Goal: Transaction & Acquisition: Purchase product/service

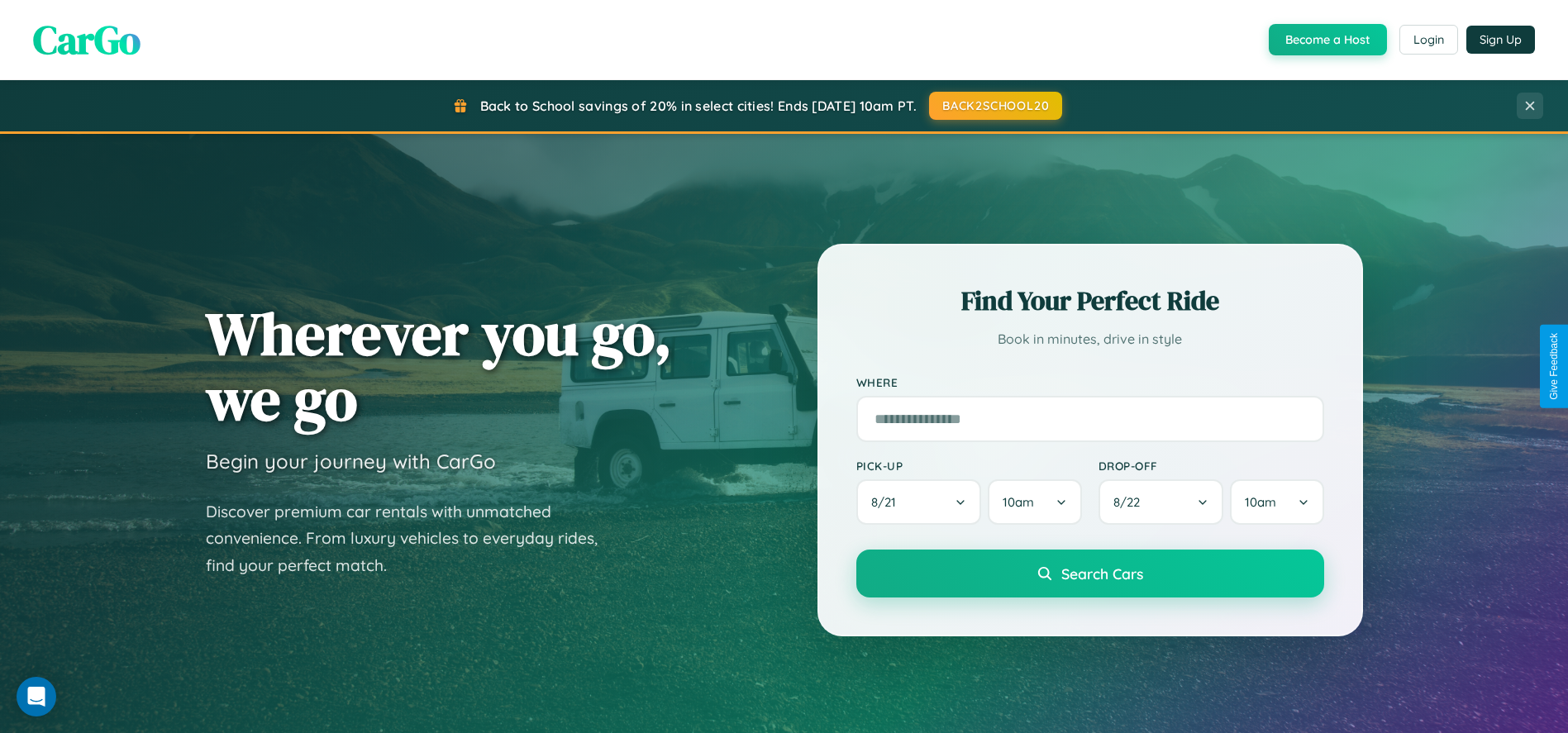
scroll to position [53, 0]
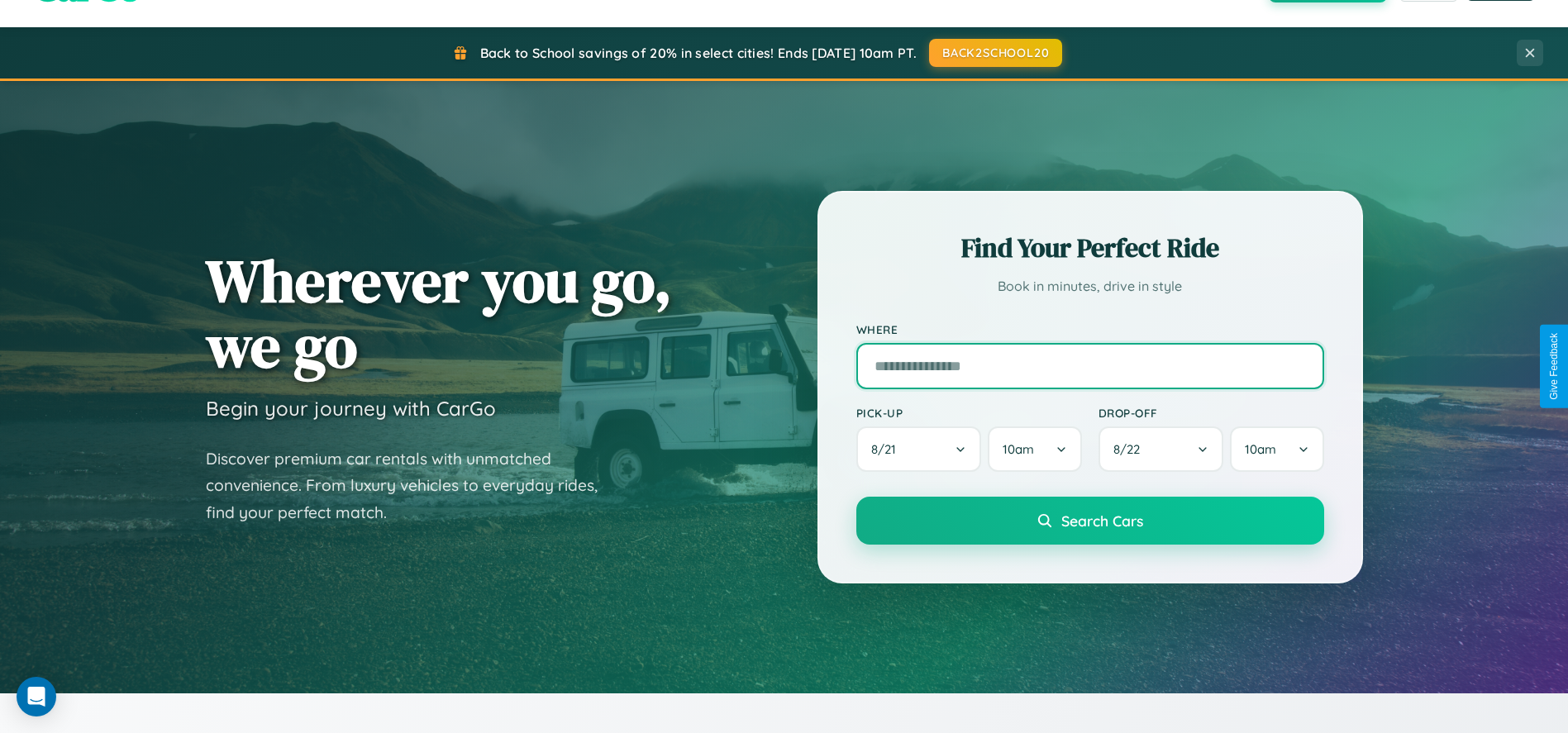
click at [1089, 366] on input "text" at bounding box center [1090, 365] width 468 height 46
type input "**********"
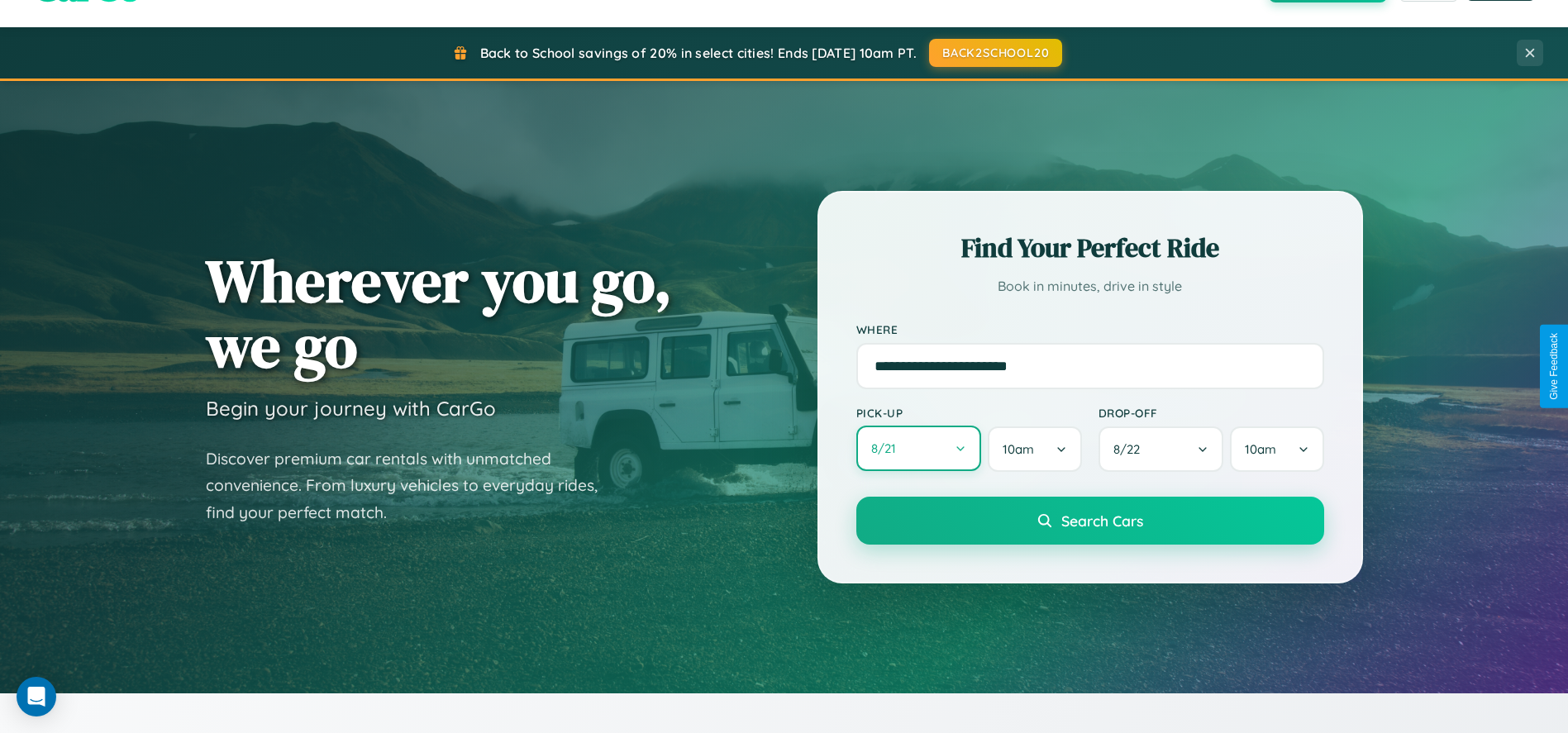
click at [918, 450] on button "8 / 21" at bounding box center [919, 448] width 126 height 46
select select "*"
select select "****"
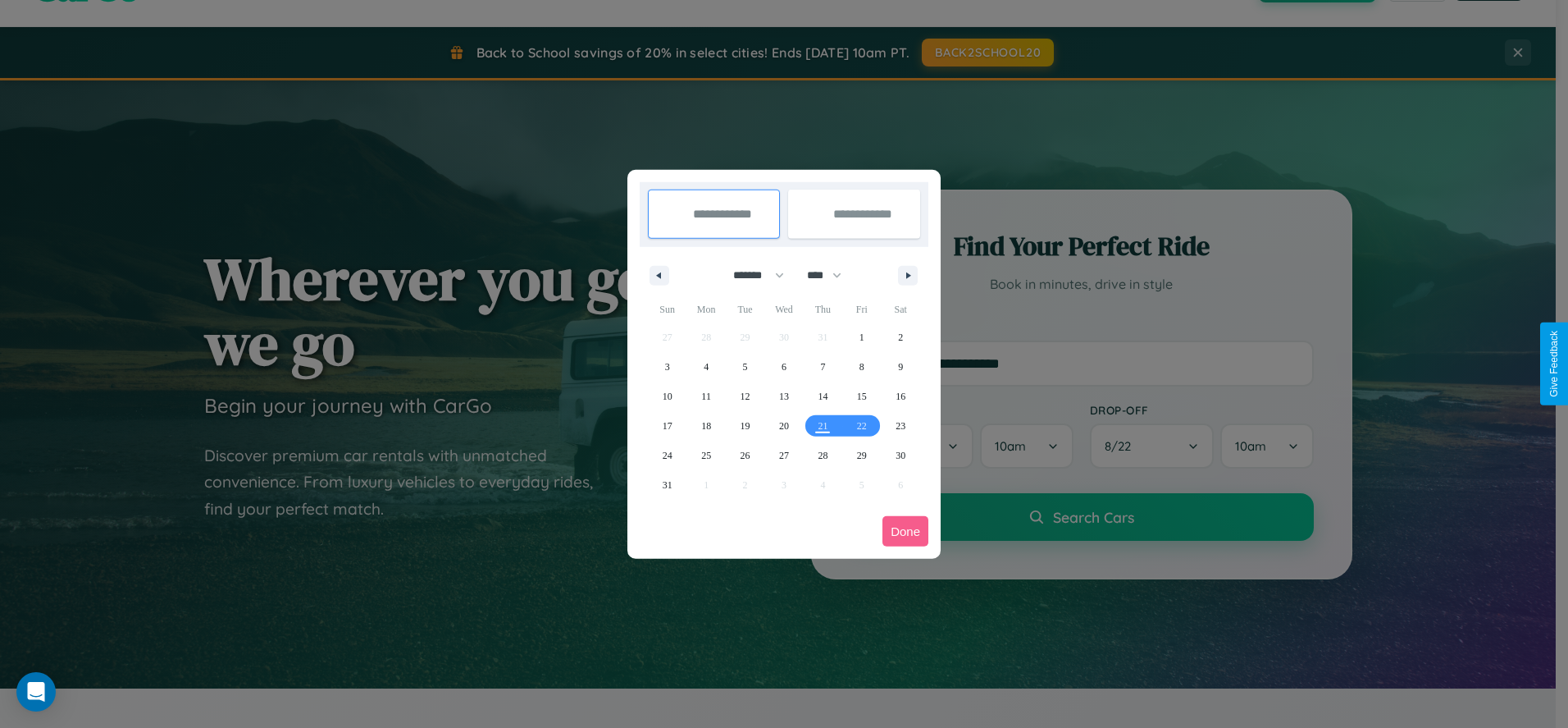
click at [751, 275] on select "******* ******** ***** ***** *** **** **** ****** ********* ******* ******** **…" at bounding box center [755, 275] width 70 height 27
select select "*"
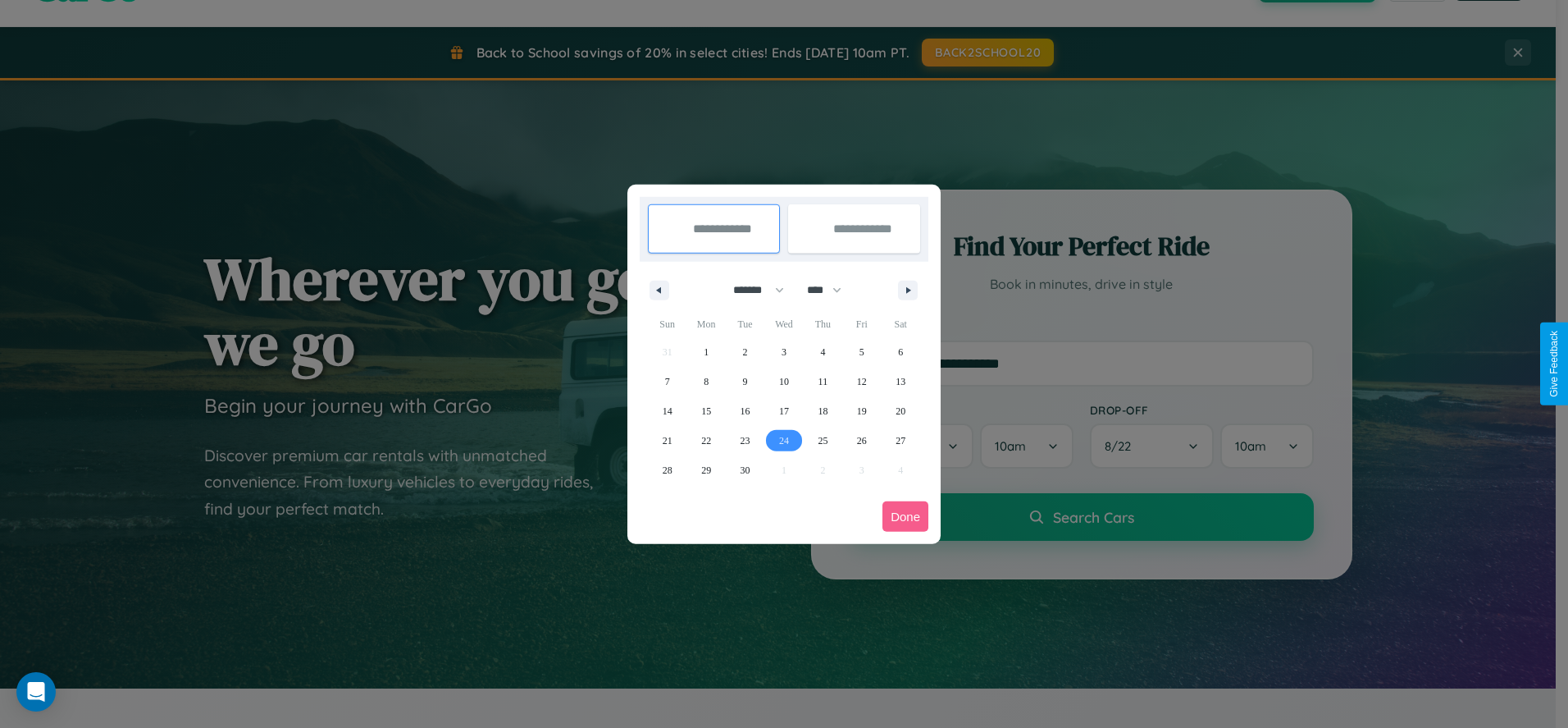
click at [783, 439] on span "24" at bounding box center [784, 440] width 10 height 29
type input "**********"
click at [908, 289] on icon "button" at bounding box center [911, 290] width 8 height 6
select select "*"
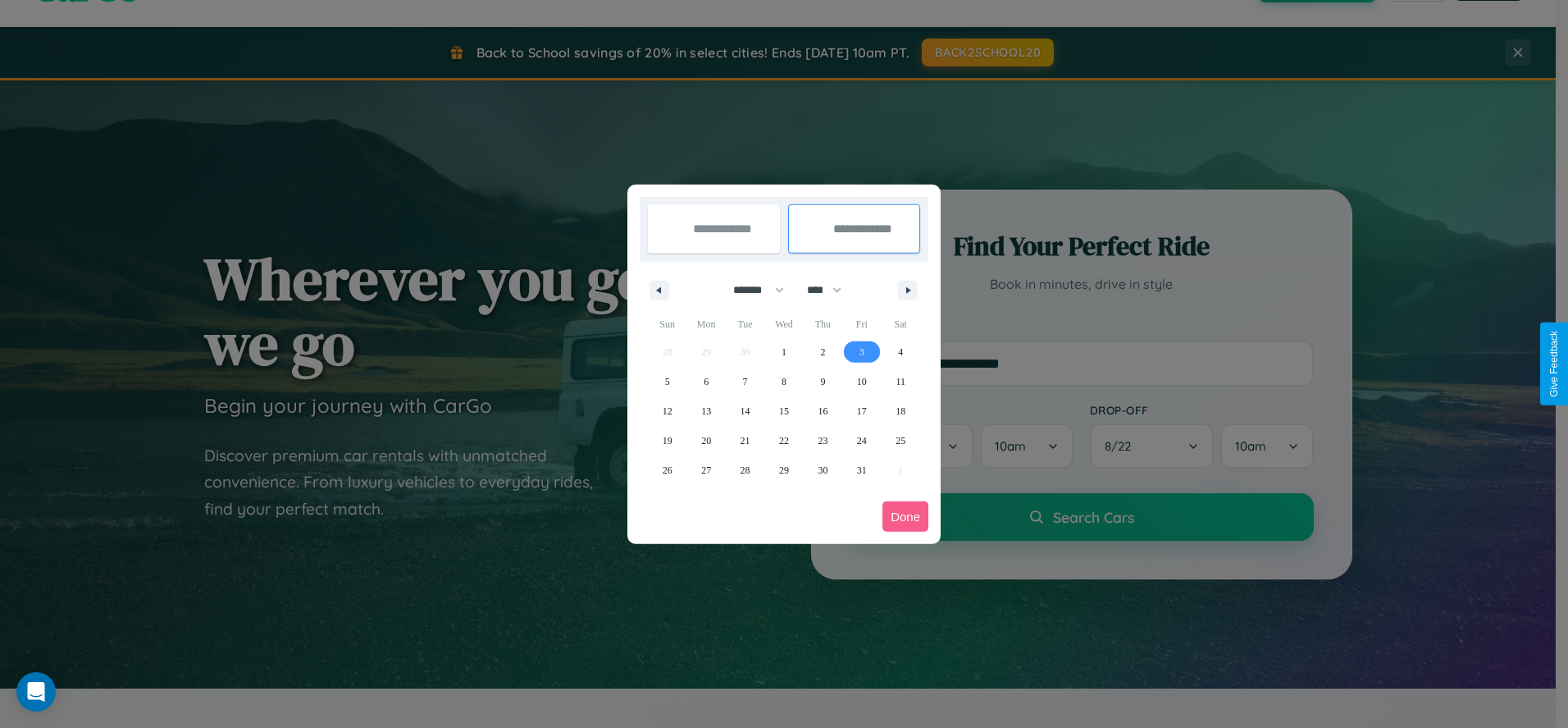
click at [862, 351] on span "3" at bounding box center [863, 352] width 5 height 29
type input "**********"
select select "*"
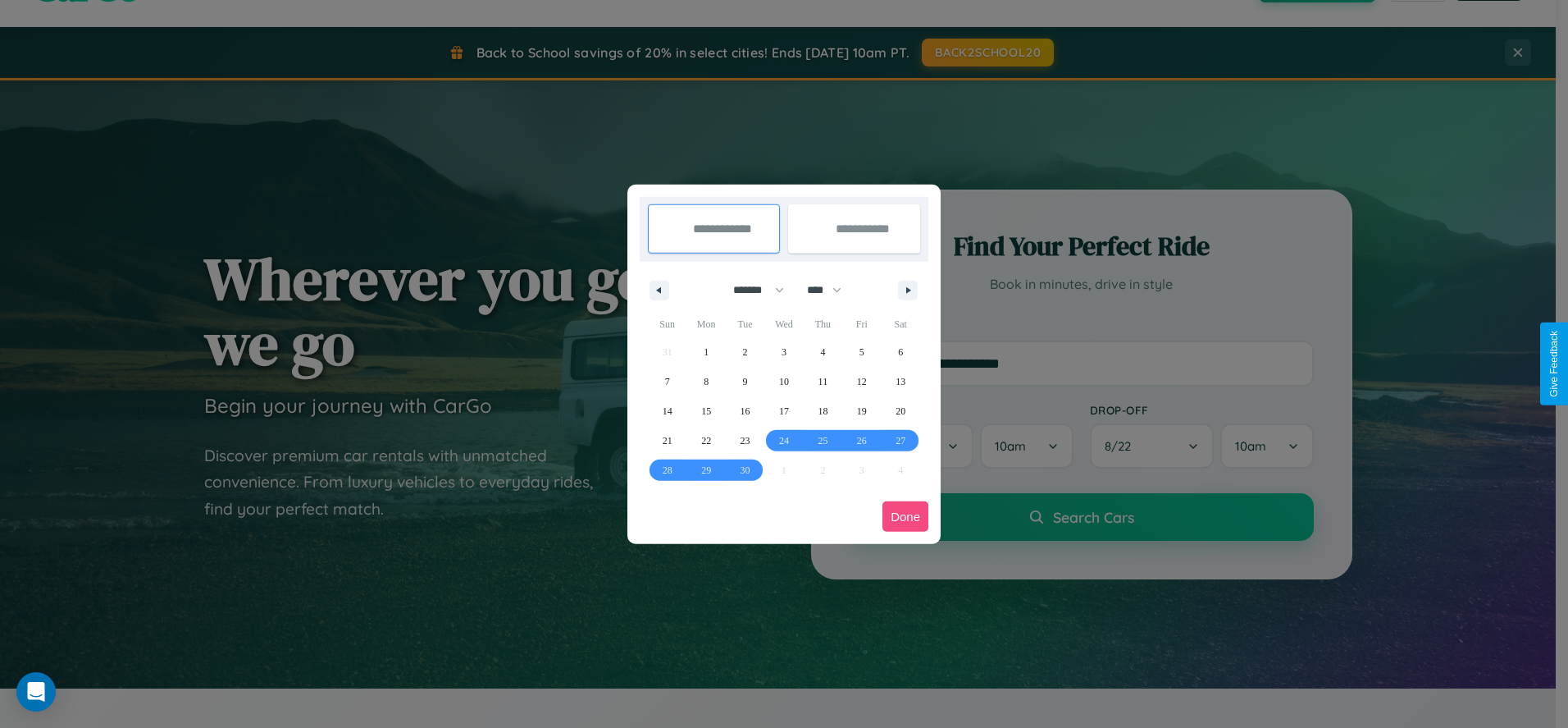
click at [905, 516] on button "Done" at bounding box center [905, 516] width 46 height 30
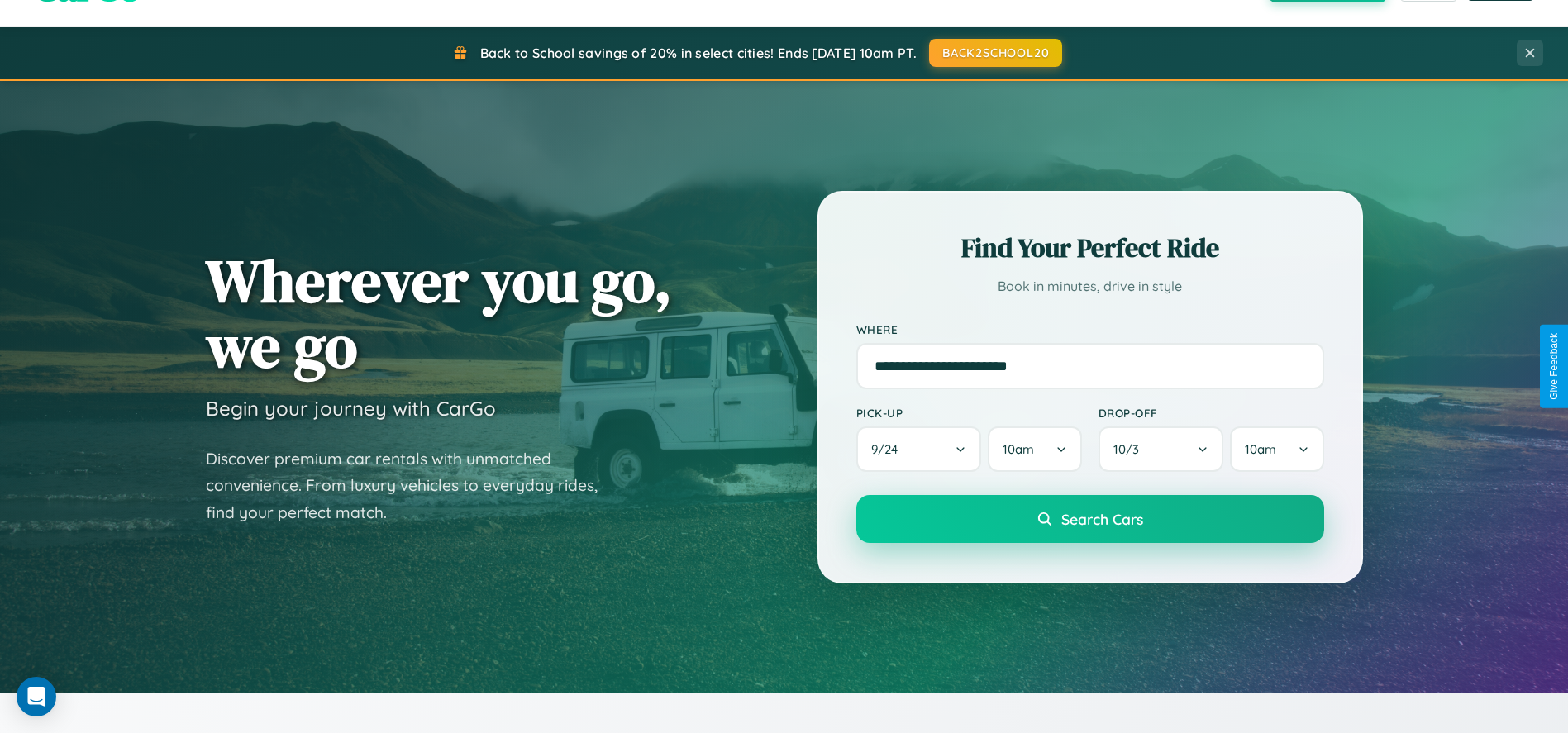
click at [1089, 520] on span "Search Cars" at bounding box center [1102, 519] width 82 height 18
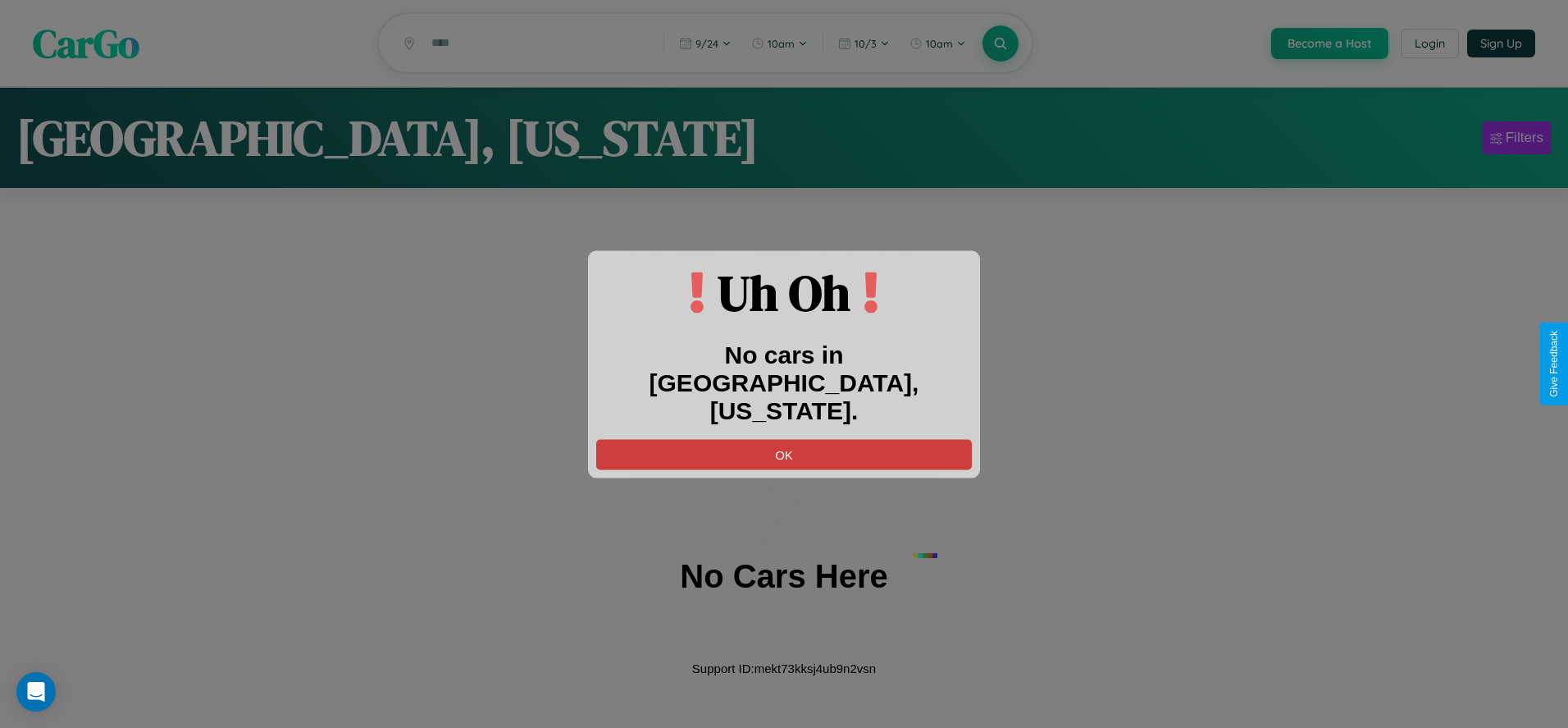
click at [784, 439] on button "OK" at bounding box center [784, 454] width 376 height 30
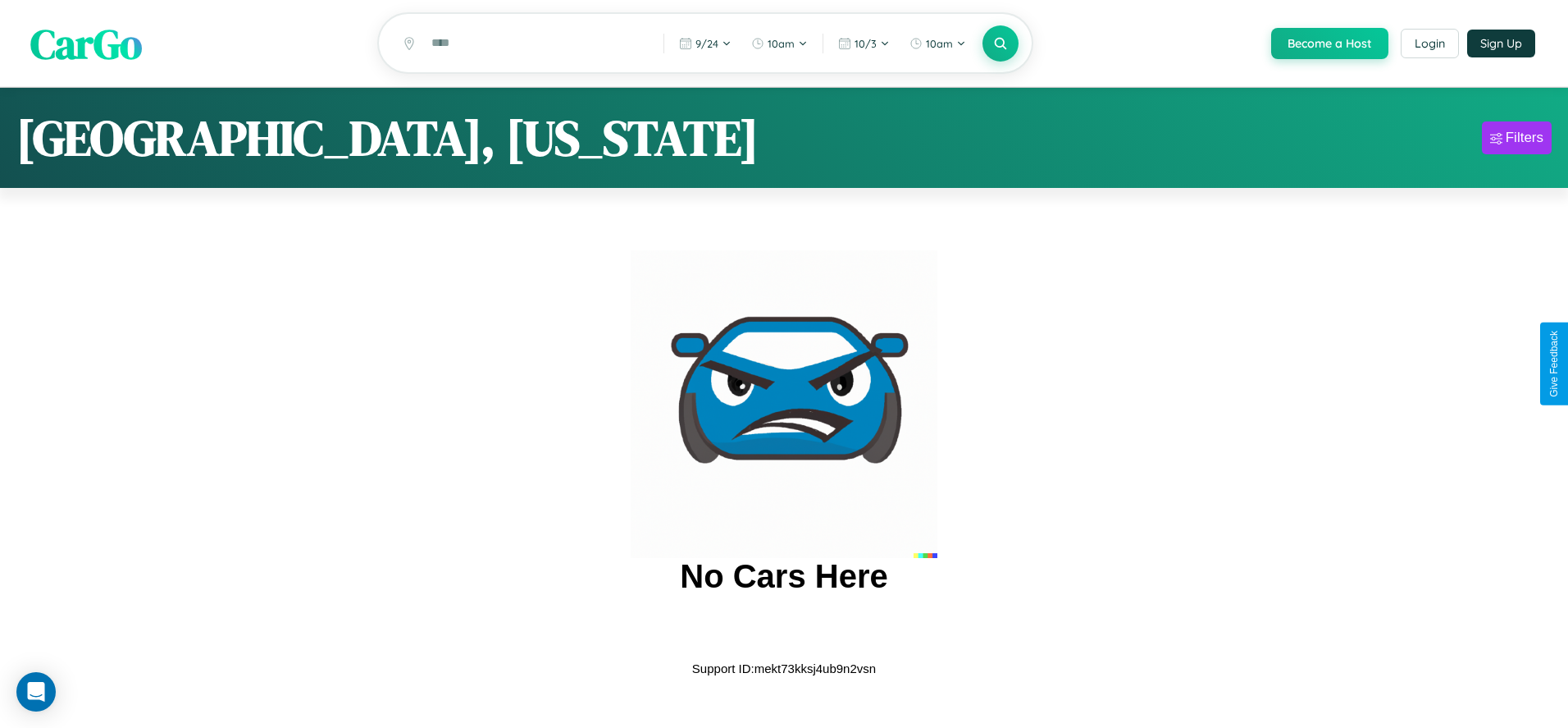
click at [86, 45] on span "CarGo" at bounding box center [86, 43] width 112 height 56
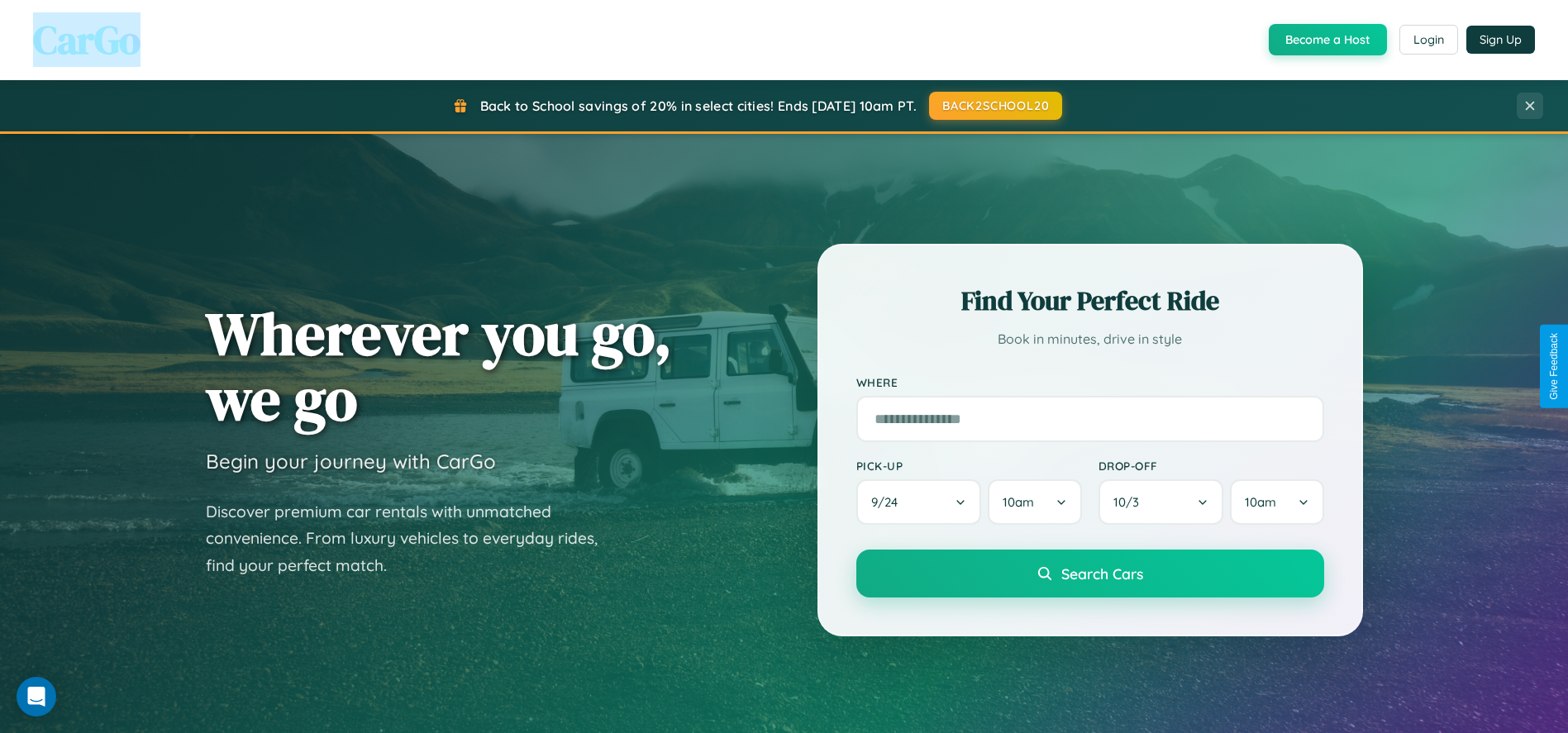
scroll to position [781, 0]
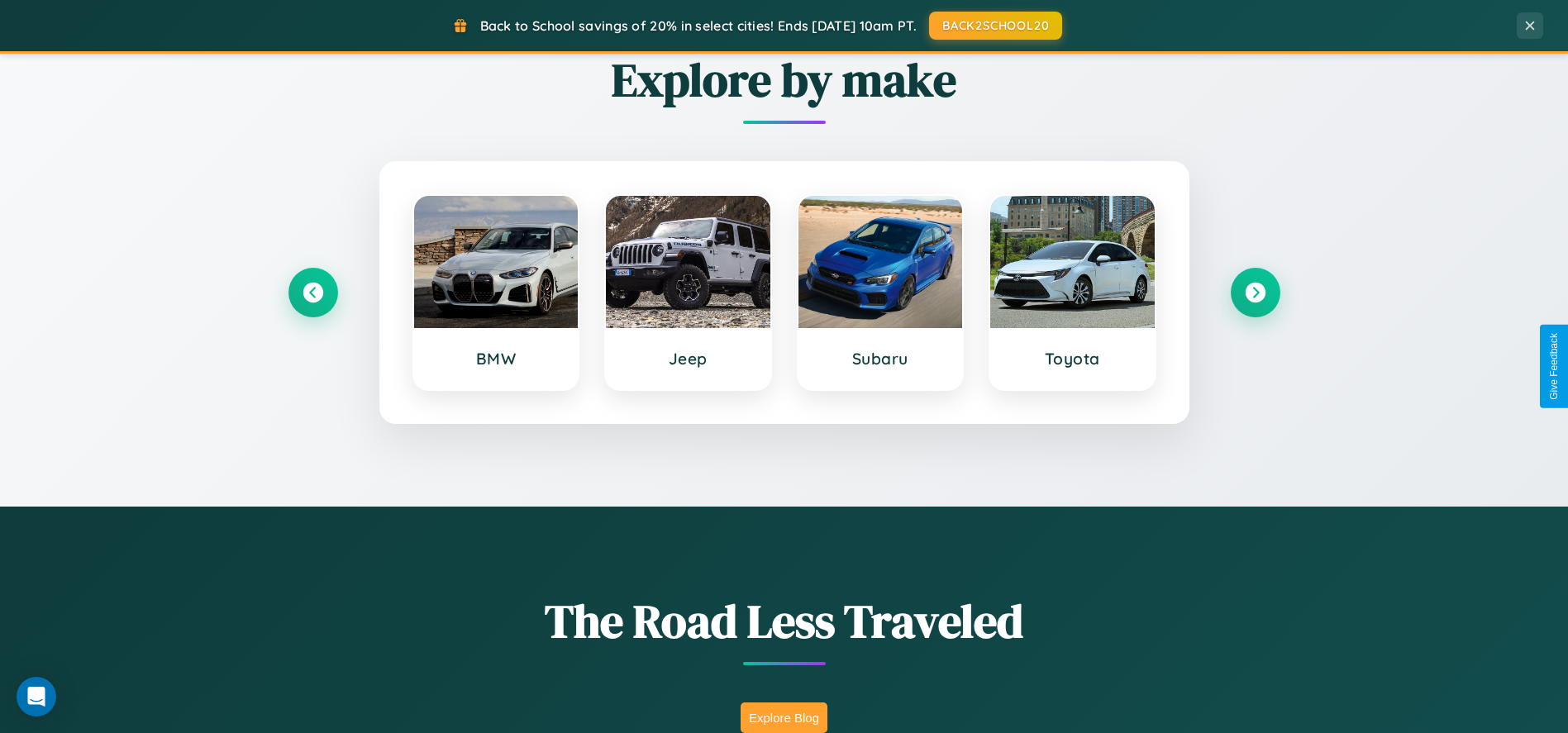
click at [784, 717] on button "Explore Blog" at bounding box center [784, 718] width 86 height 31
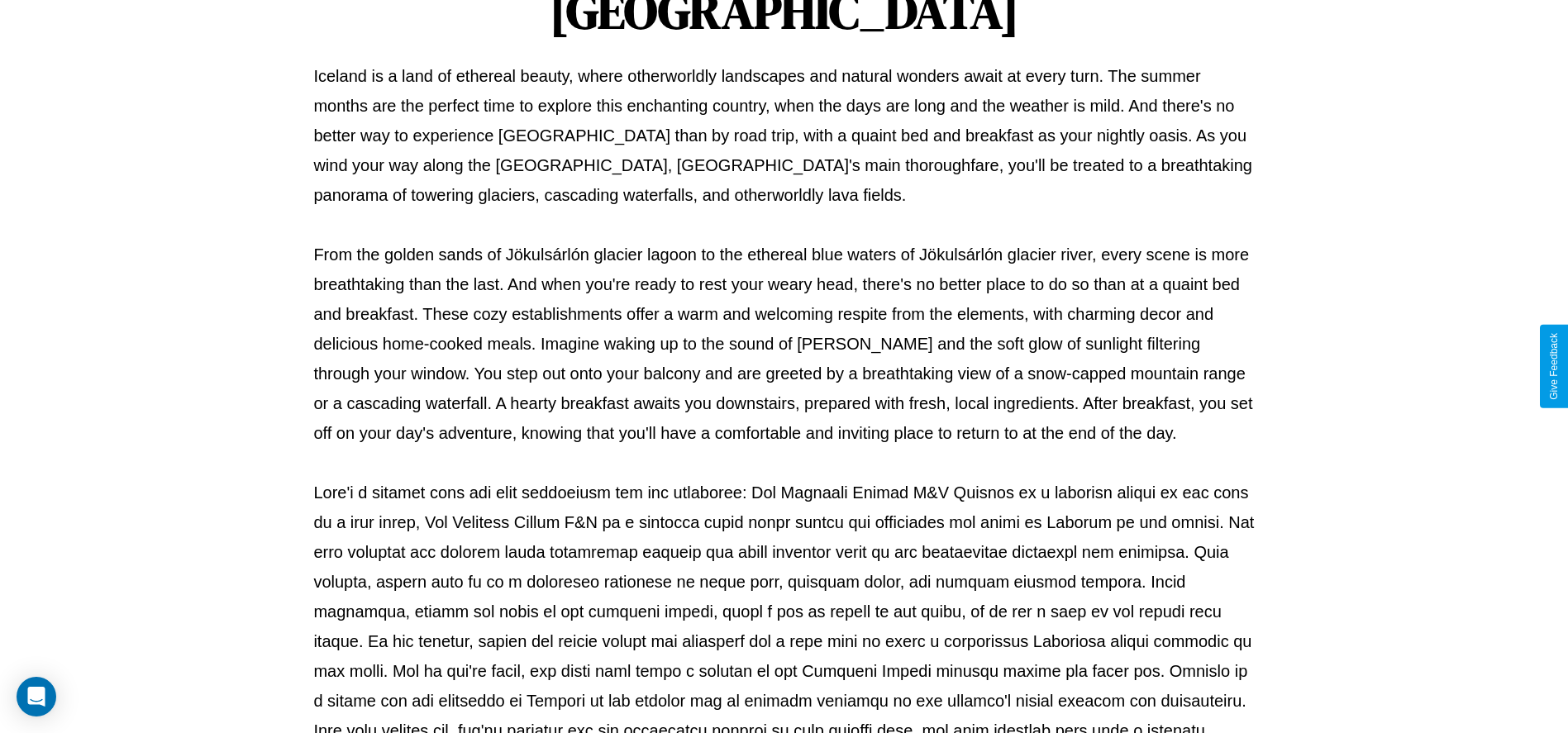
scroll to position [548, 0]
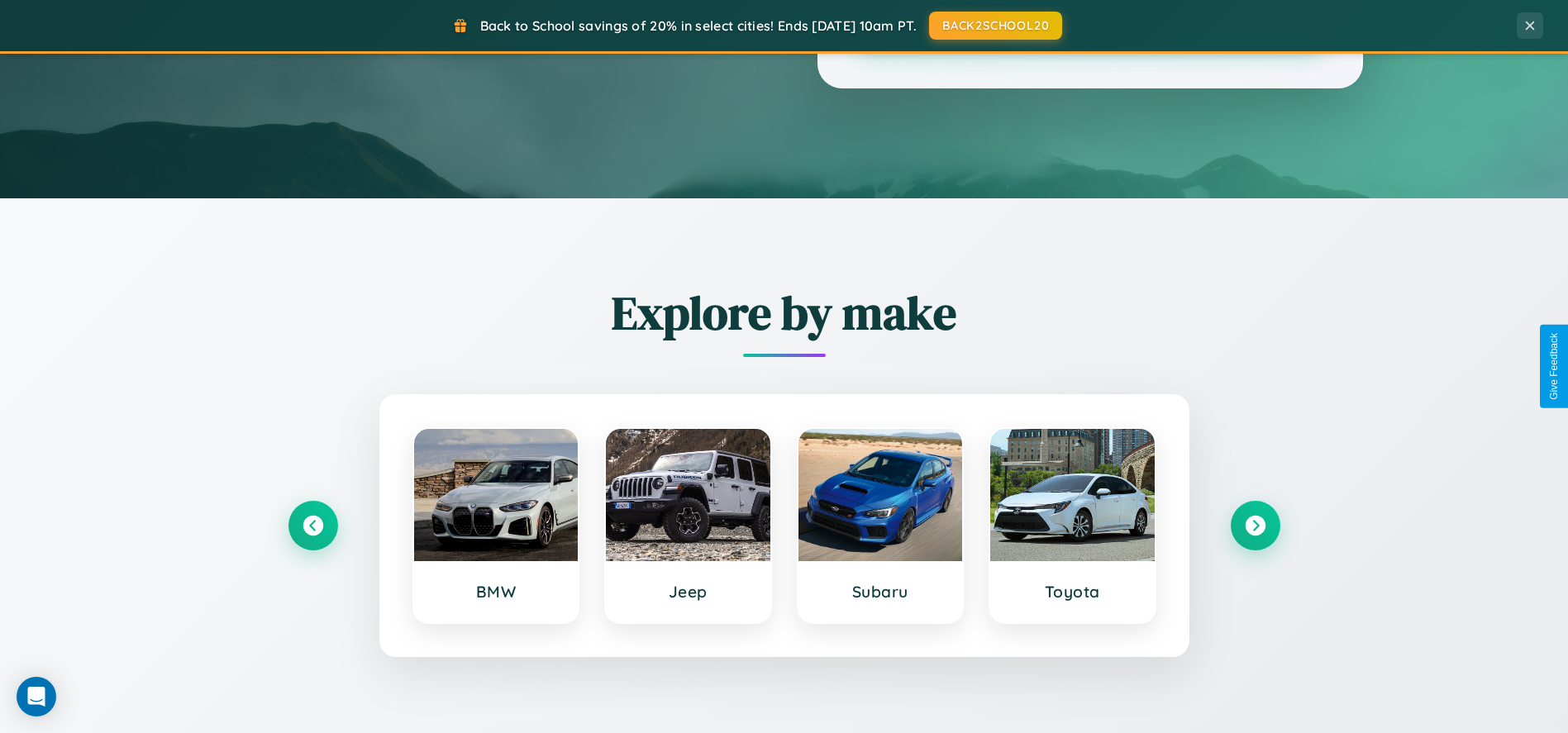
scroll to position [781, 0]
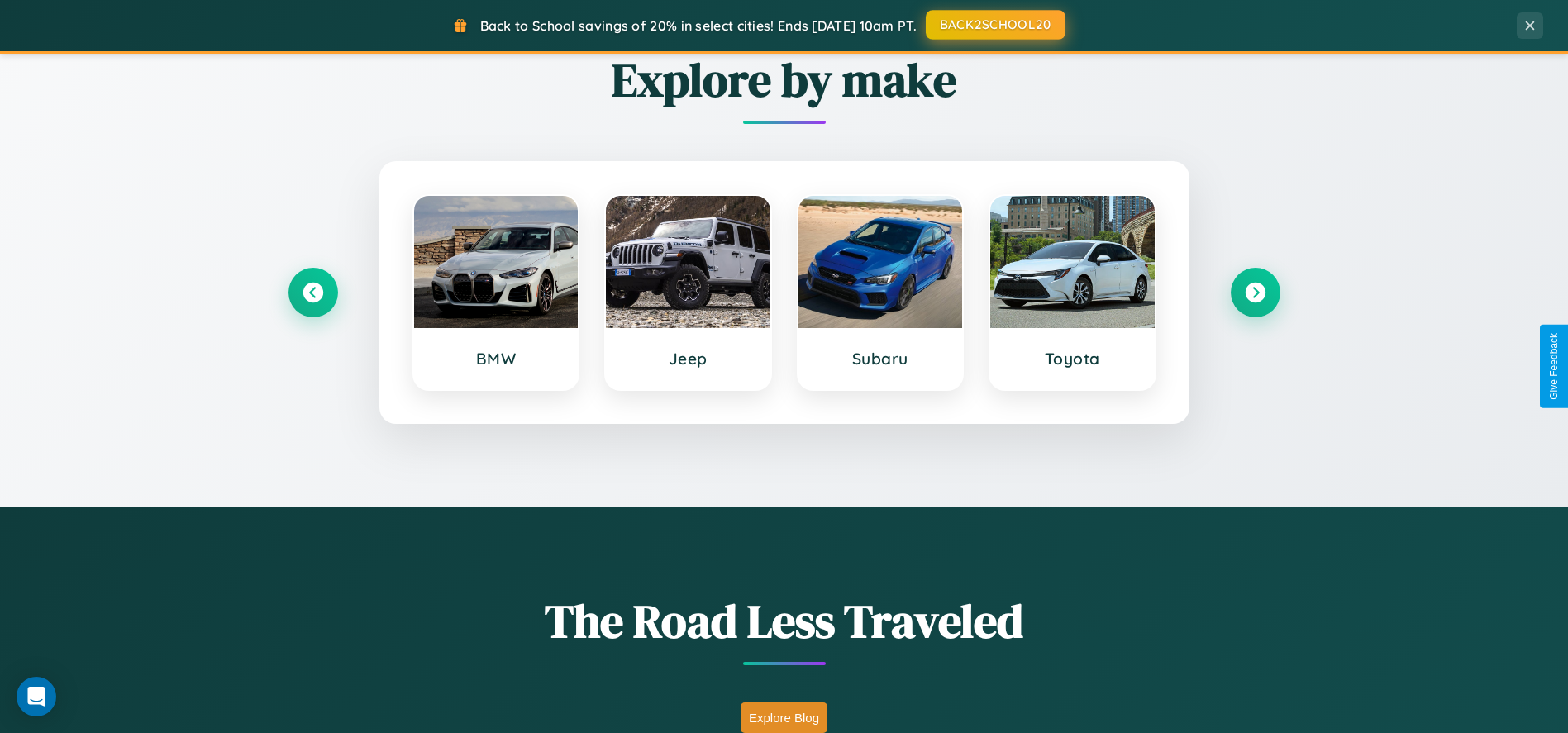
click at [994, 25] on button "BACK2SCHOOL20" at bounding box center [995, 24] width 139 height 30
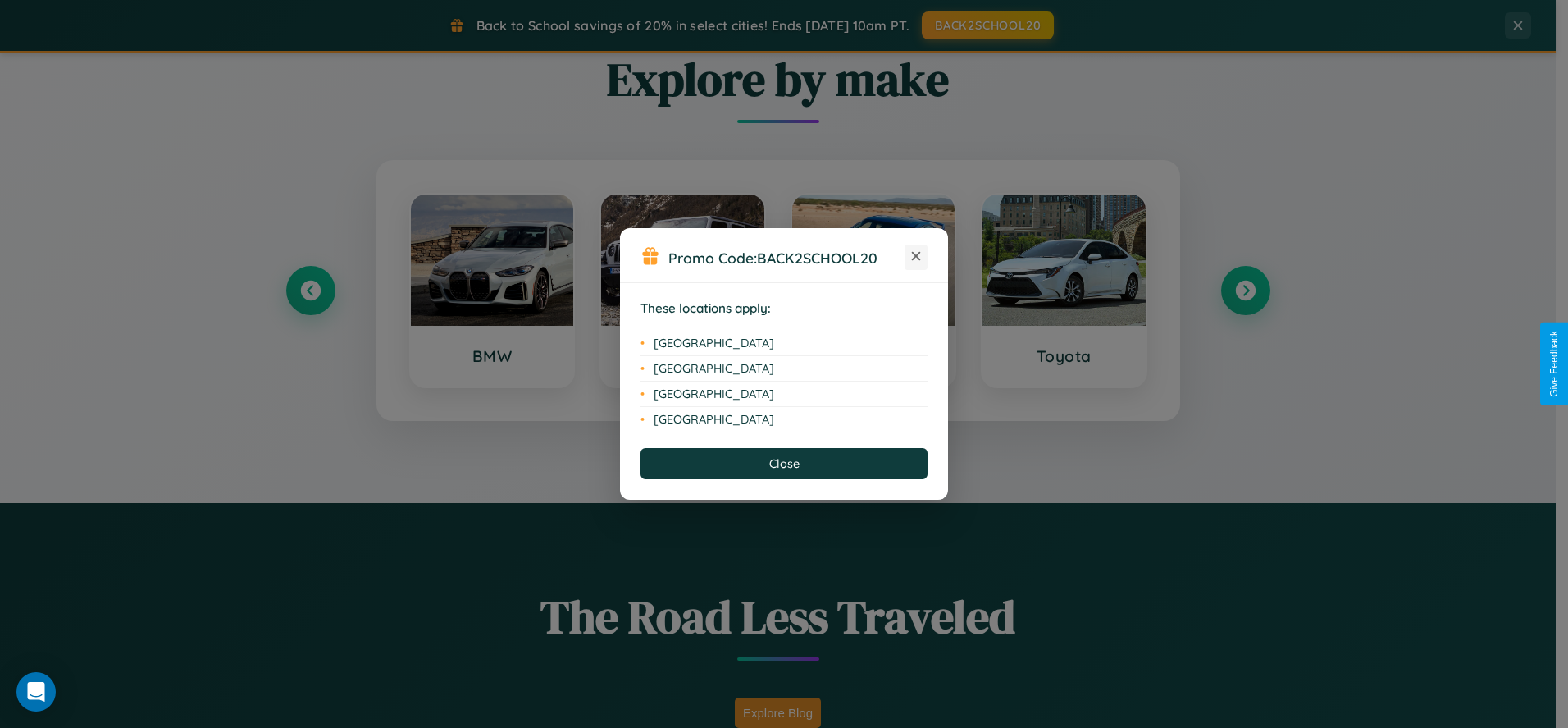
click at [916, 257] on icon at bounding box center [917, 256] width 9 height 9
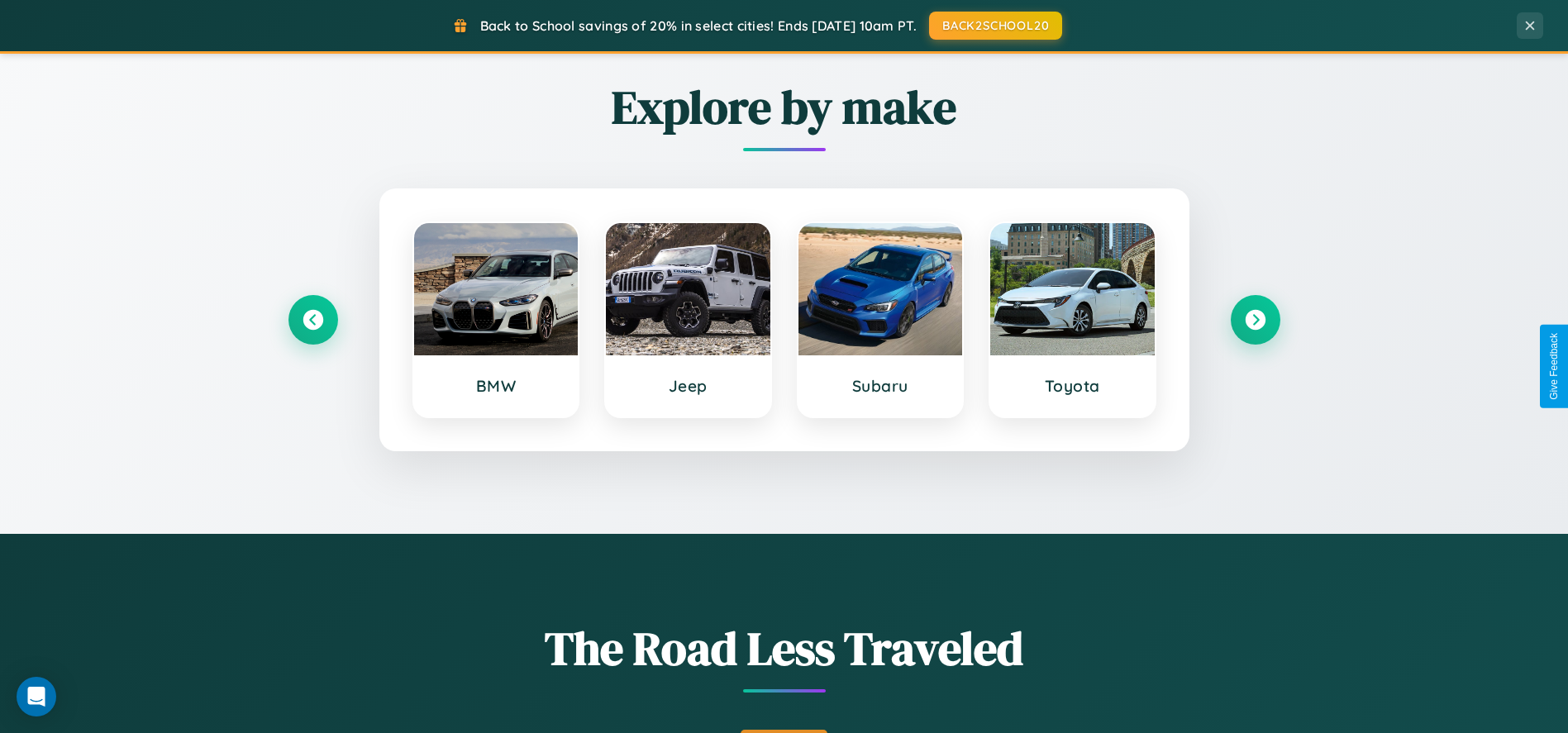
scroll to position [706, 0]
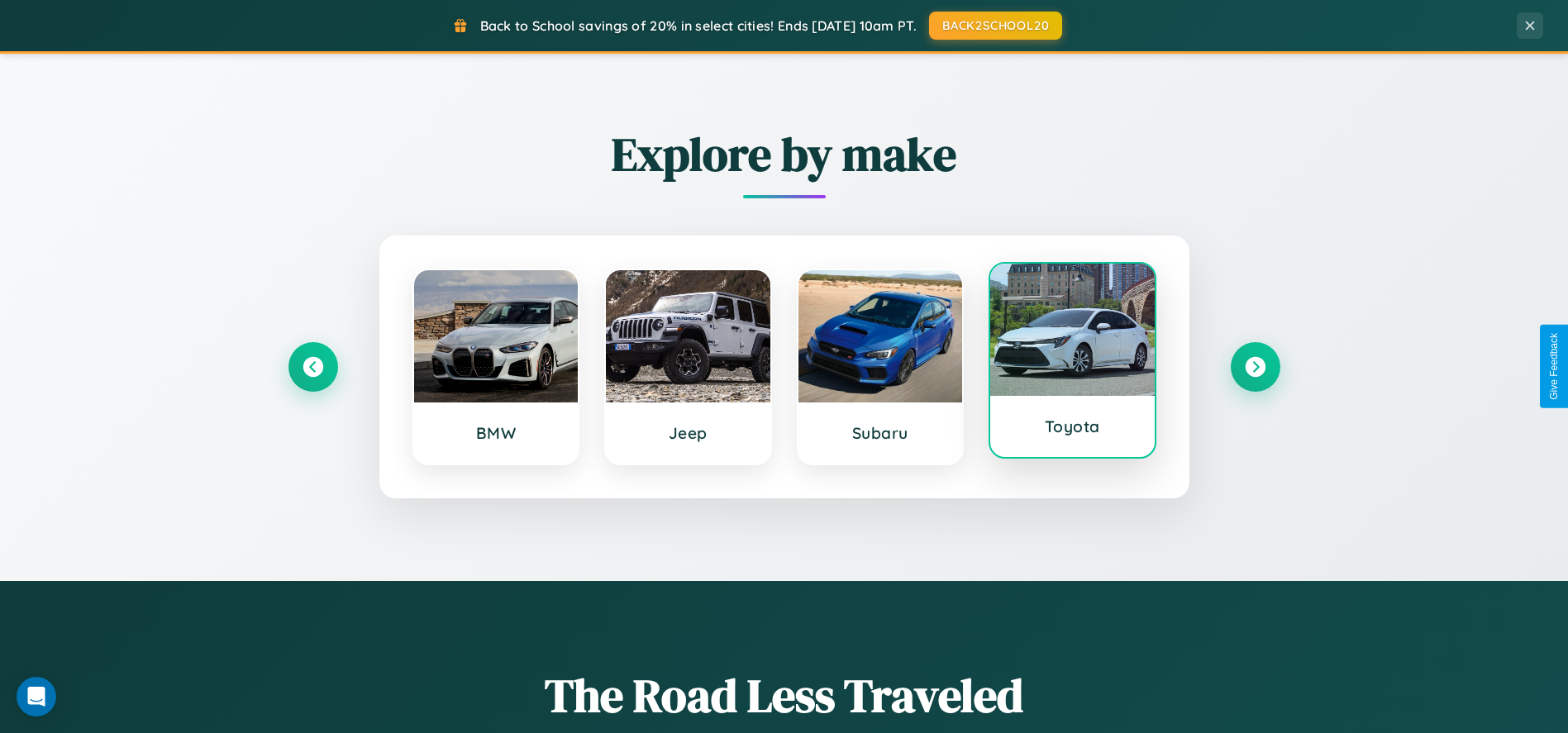
click at [1071, 366] on div at bounding box center [1072, 329] width 165 height 132
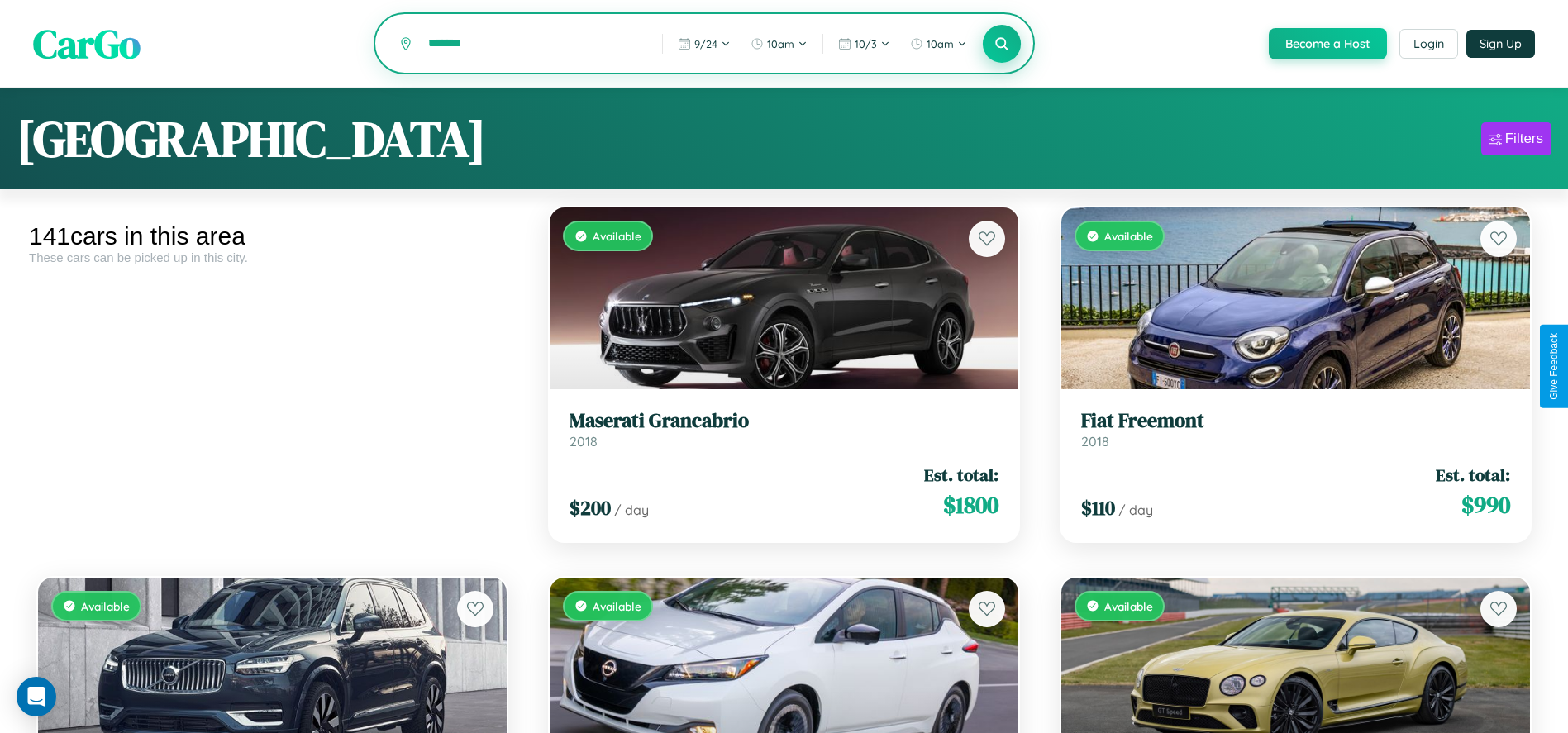
type input "*******"
click at [1000, 45] on icon at bounding box center [1001, 43] width 15 height 15
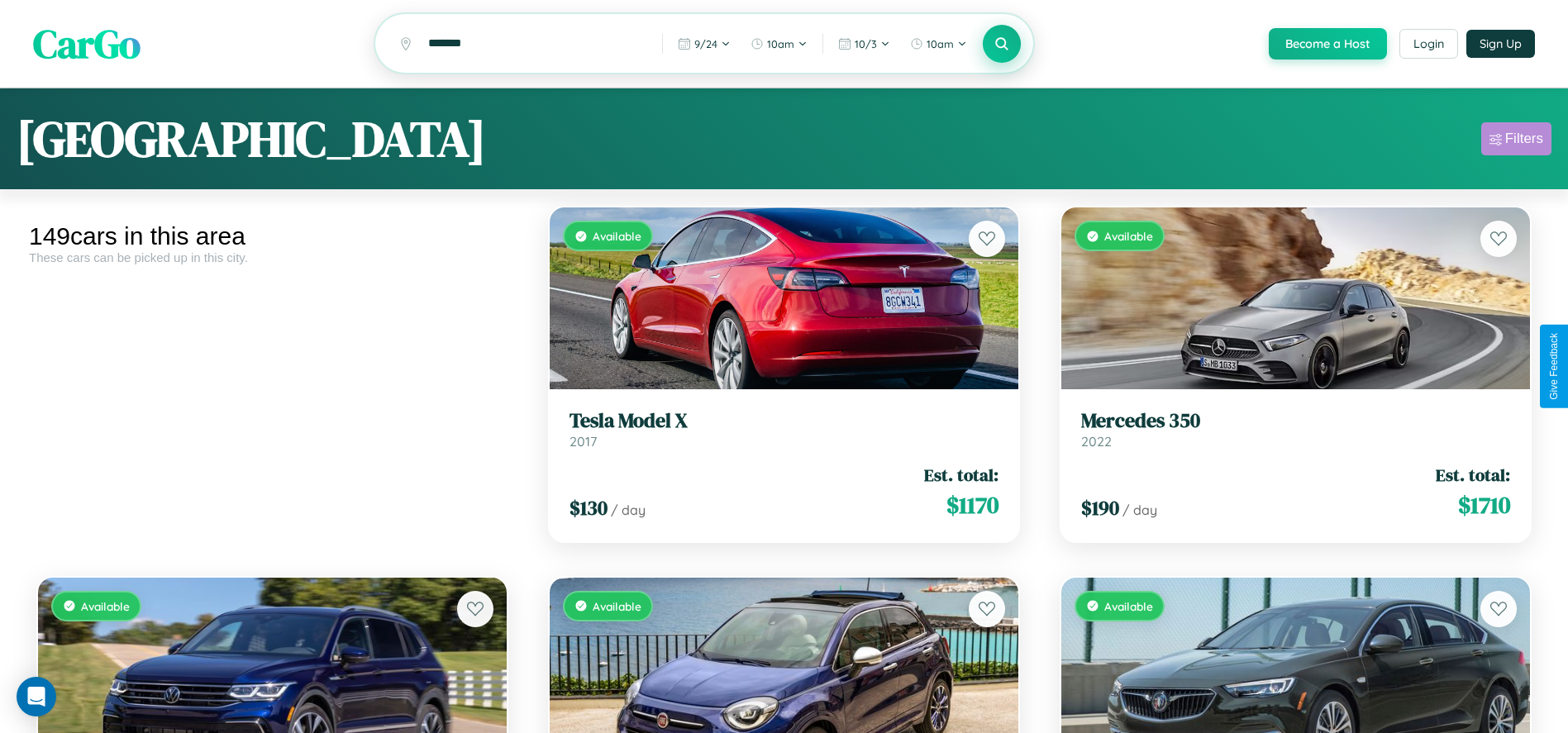
click at [1516, 141] on div "Filters" at bounding box center [1524, 139] width 38 height 16
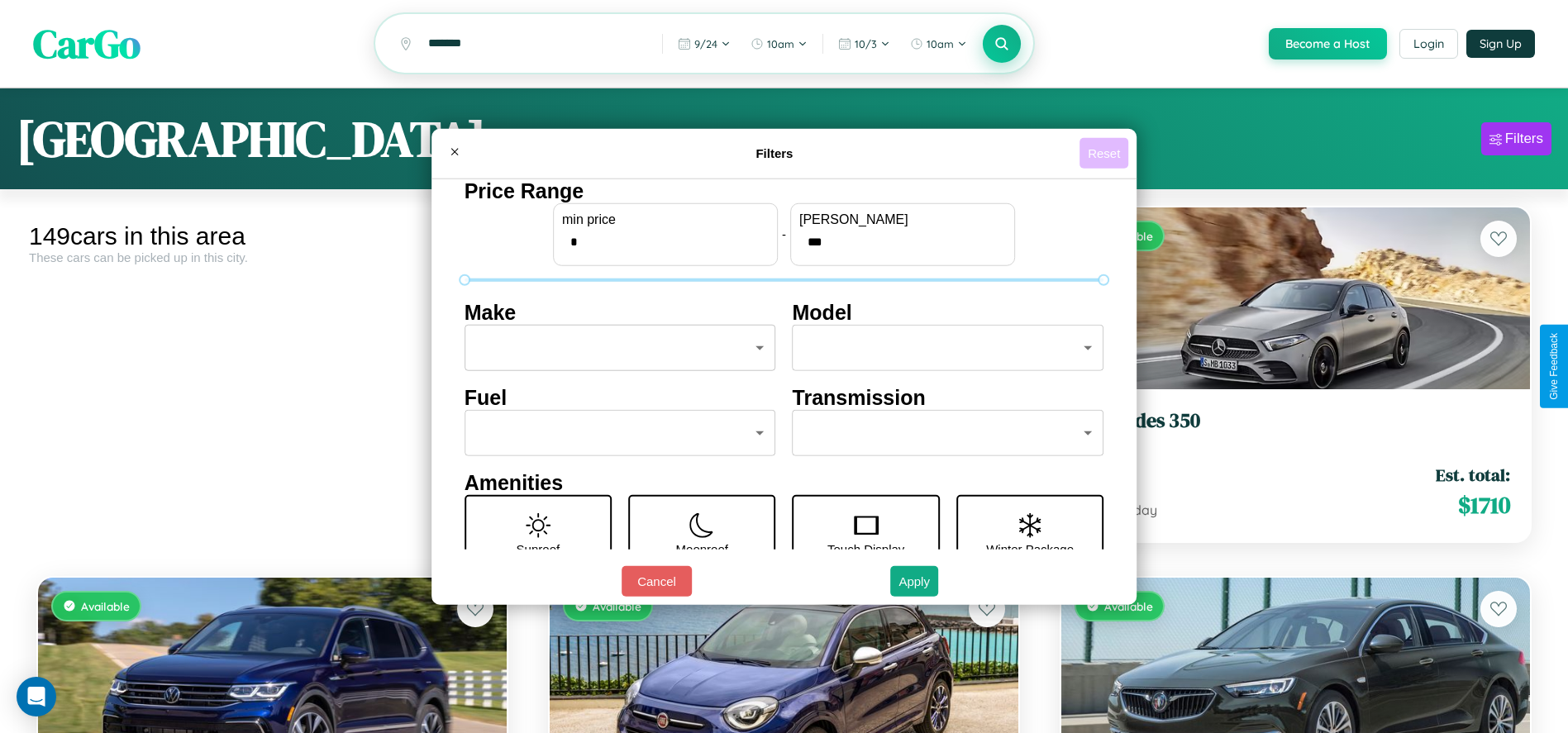
click at [1107, 153] on button "Reset" at bounding box center [1104, 153] width 49 height 31
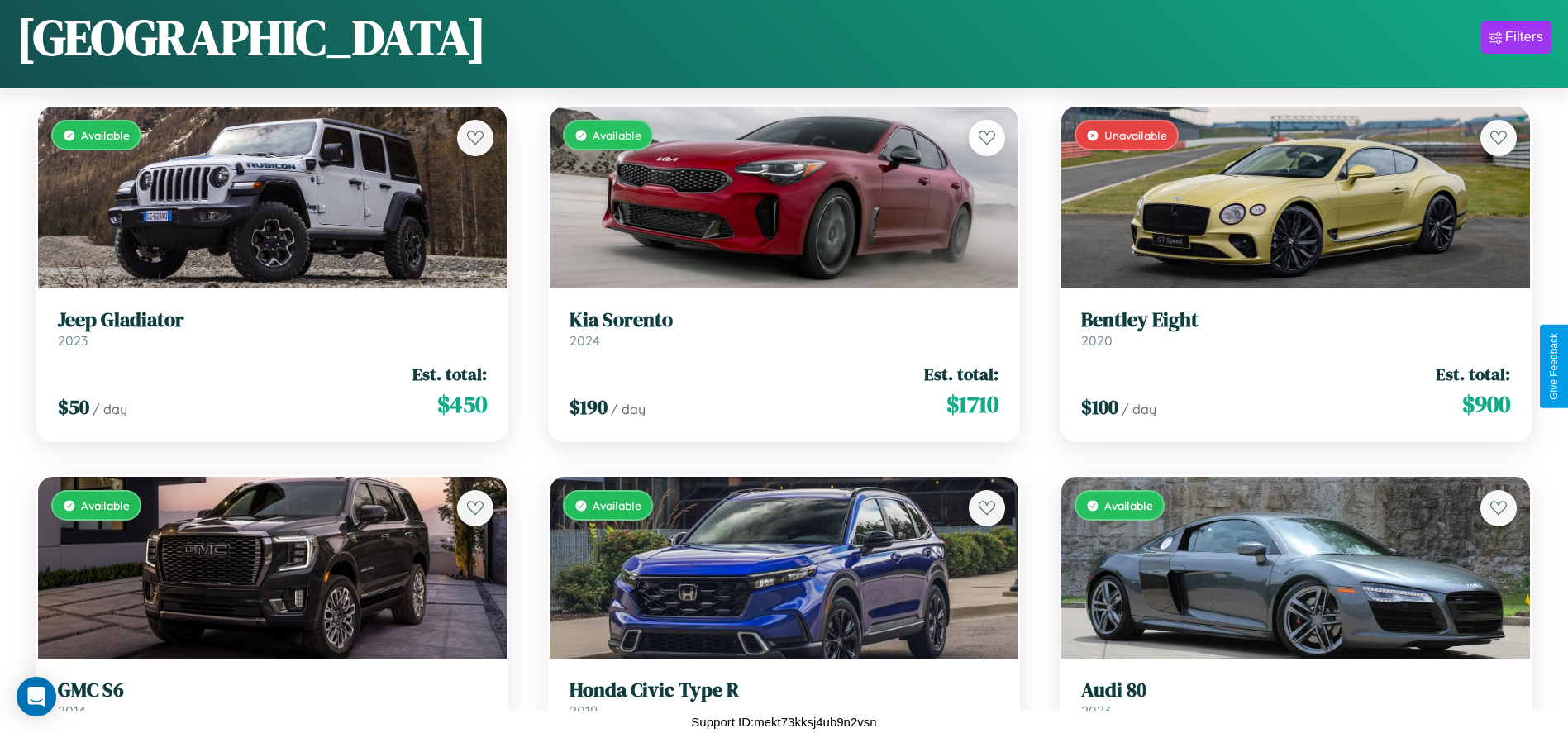
scroll to position [1354, 0]
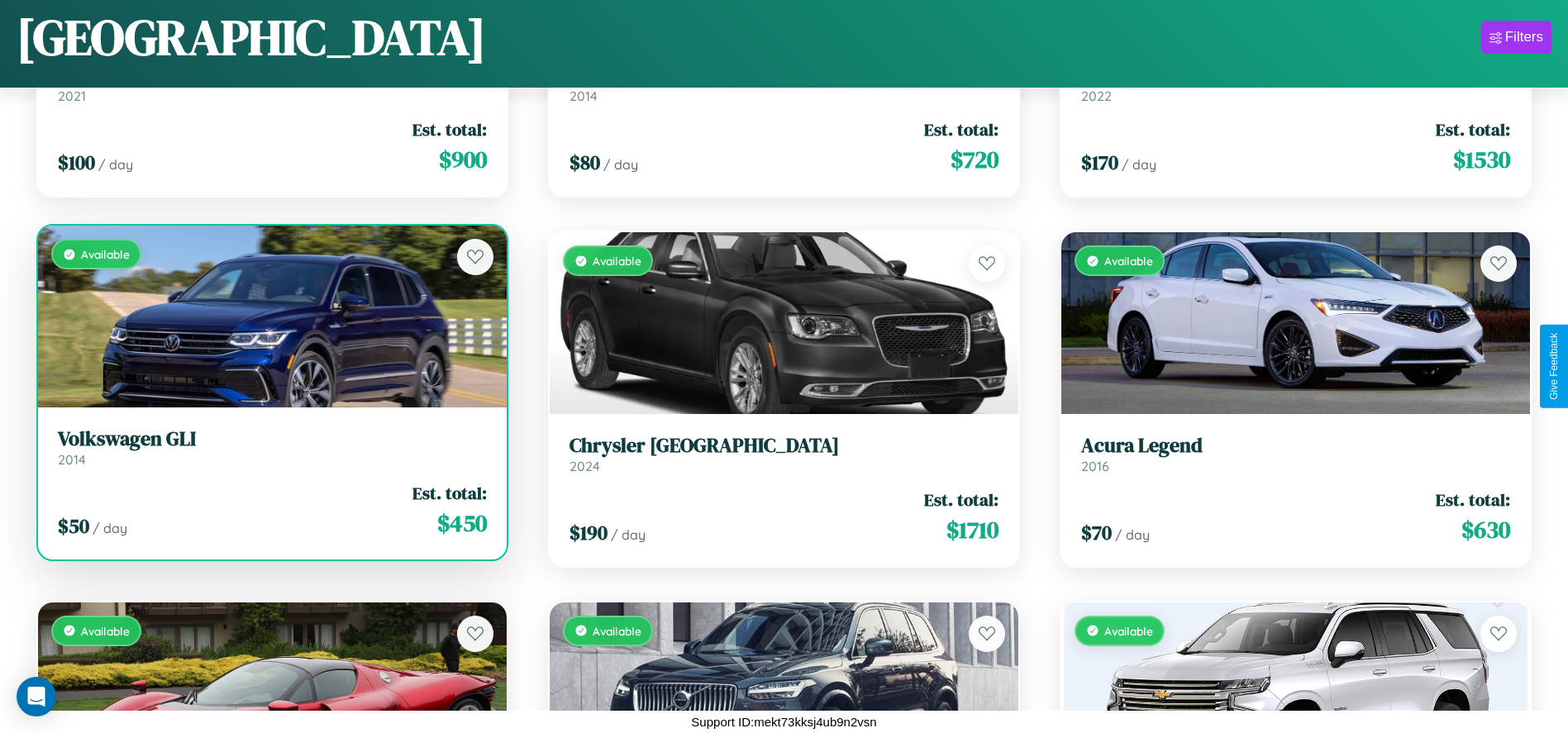
click at [270, 447] on h3 "Volkswagen GLI" at bounding box center [272, 439] width 429 height 24
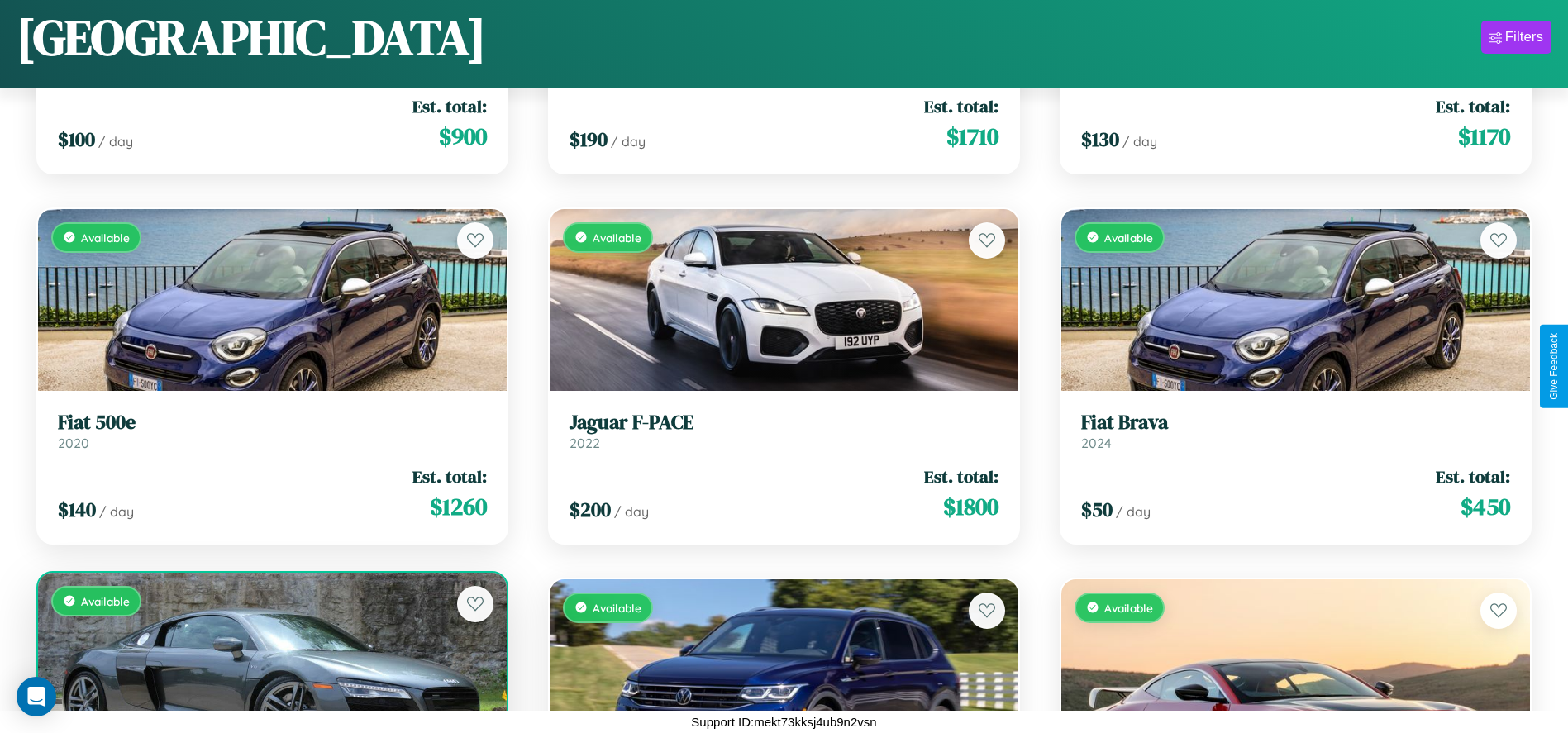
scroll to position [4076, 0]
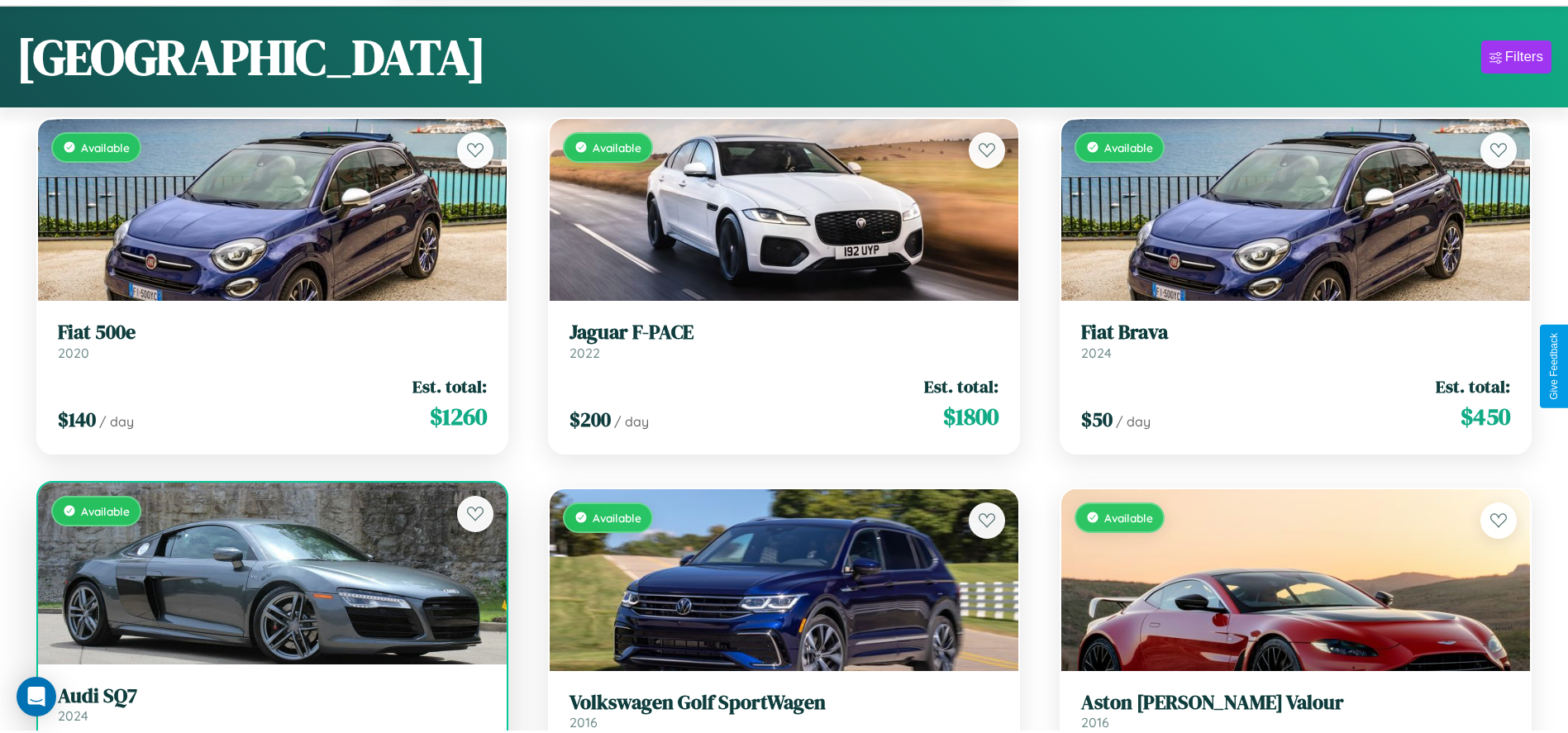
click at [270, 712] on link "Audi SQ7 2024" at bounding box center [272, 704] width 429 height 40
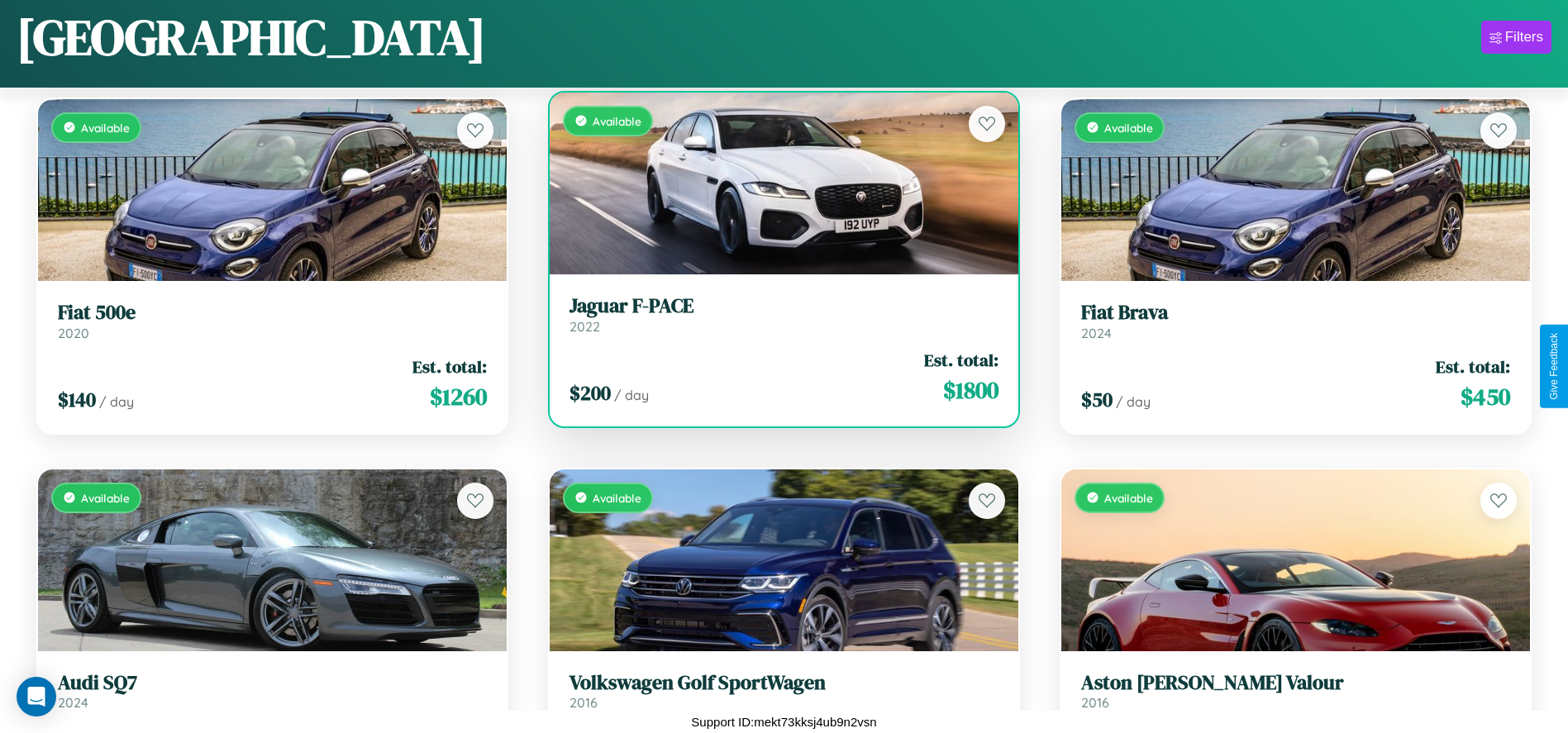
scroll to position [9122, 0]
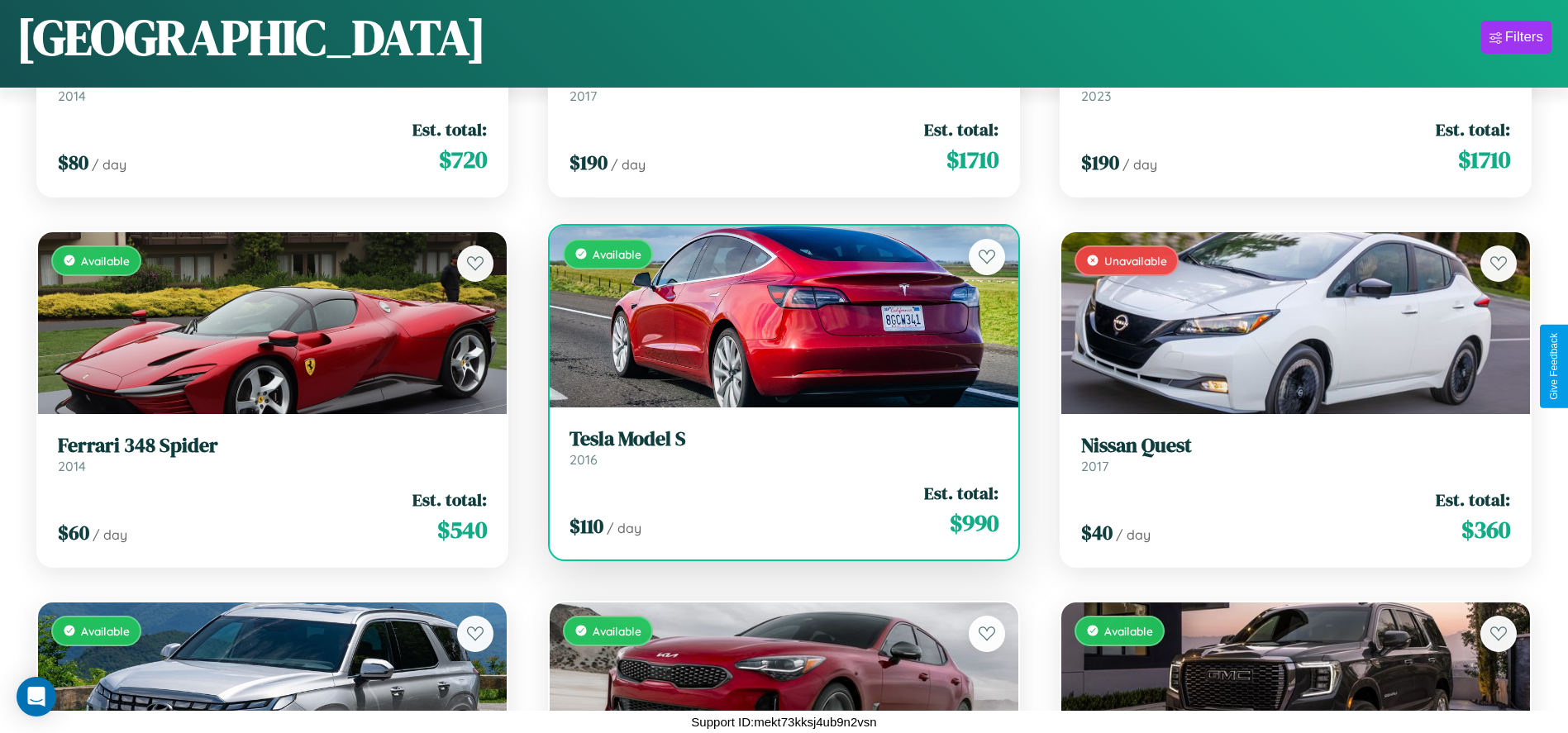
click at [777, 316] on div "Available" at bounding box center [784, 317] width 469 height 182
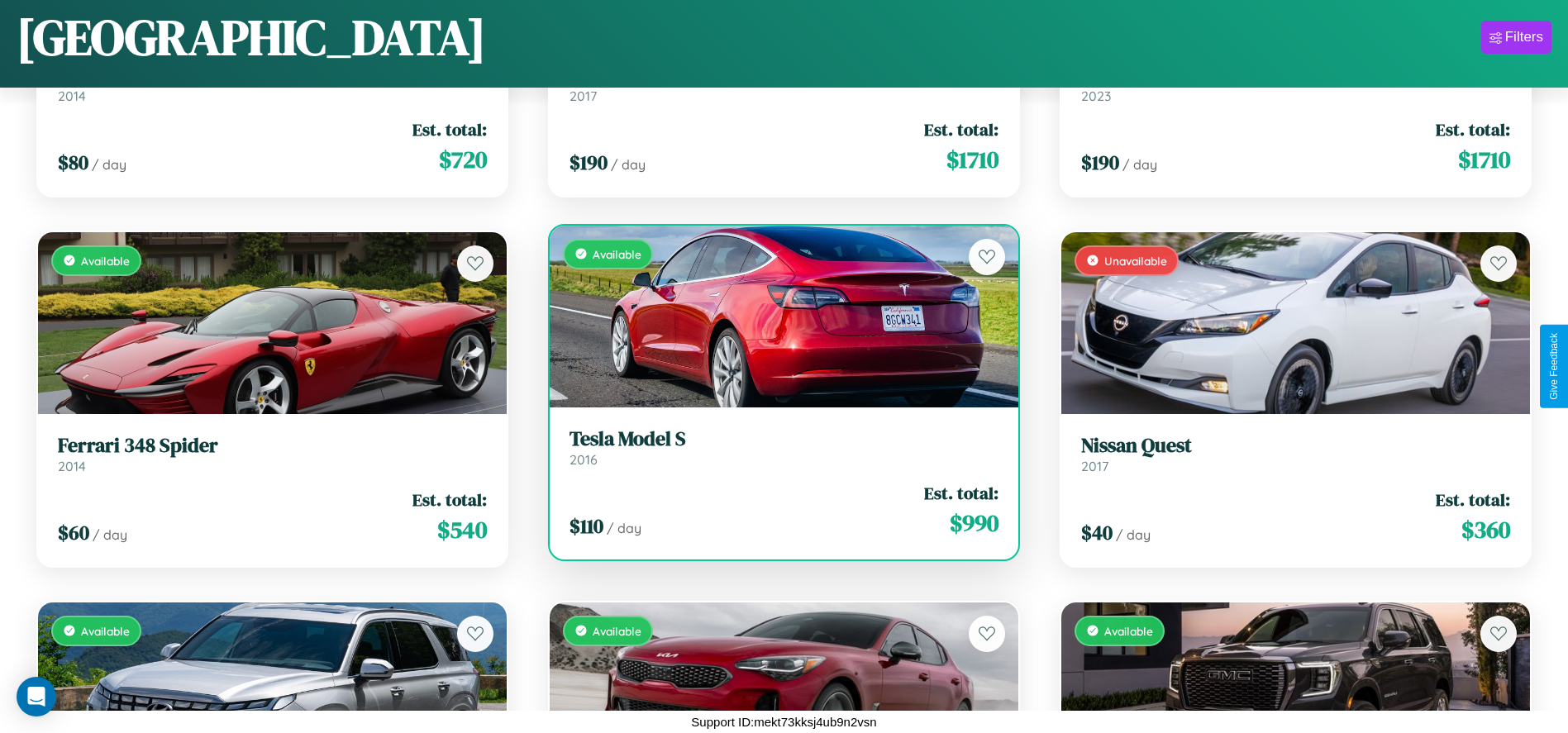
click at [777, 316] on div "Available" at bounding box center [784, 317] width 469 height 182
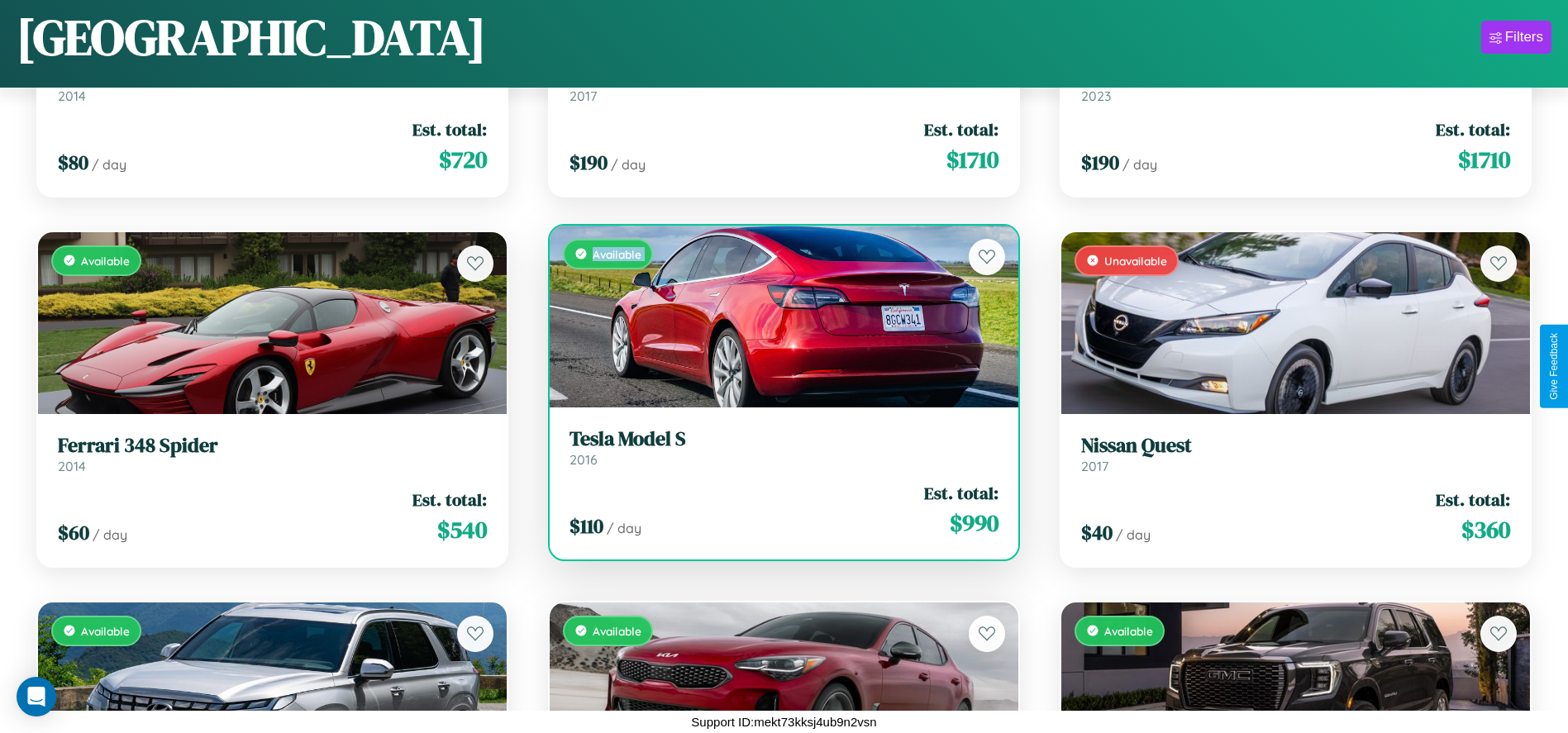
click at [777, 316] on div "Available" at bounding box center [784, 317] width 469 height 182
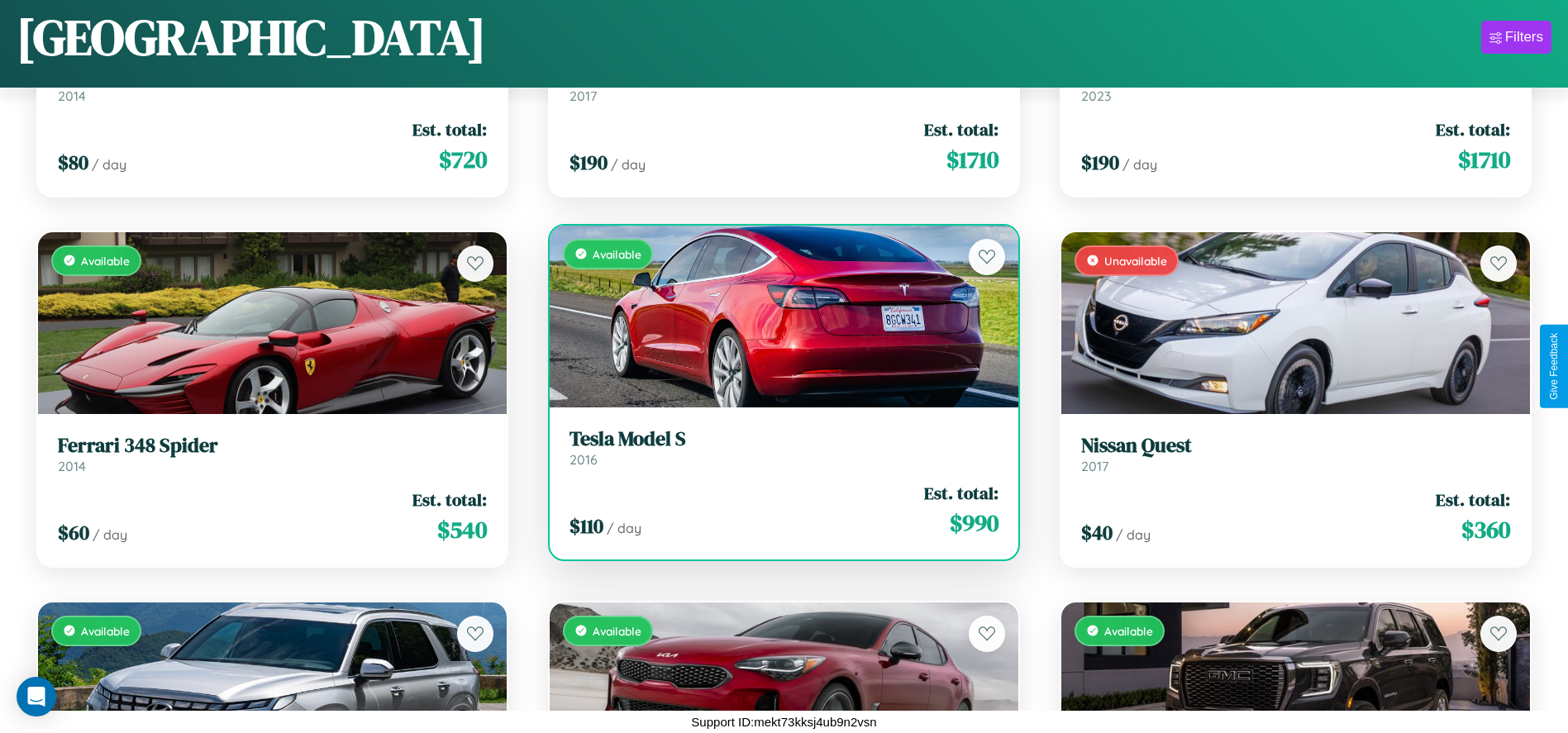
click at [777, 316] on div "Available" at bounding box center [784, 317] width 469 height 182
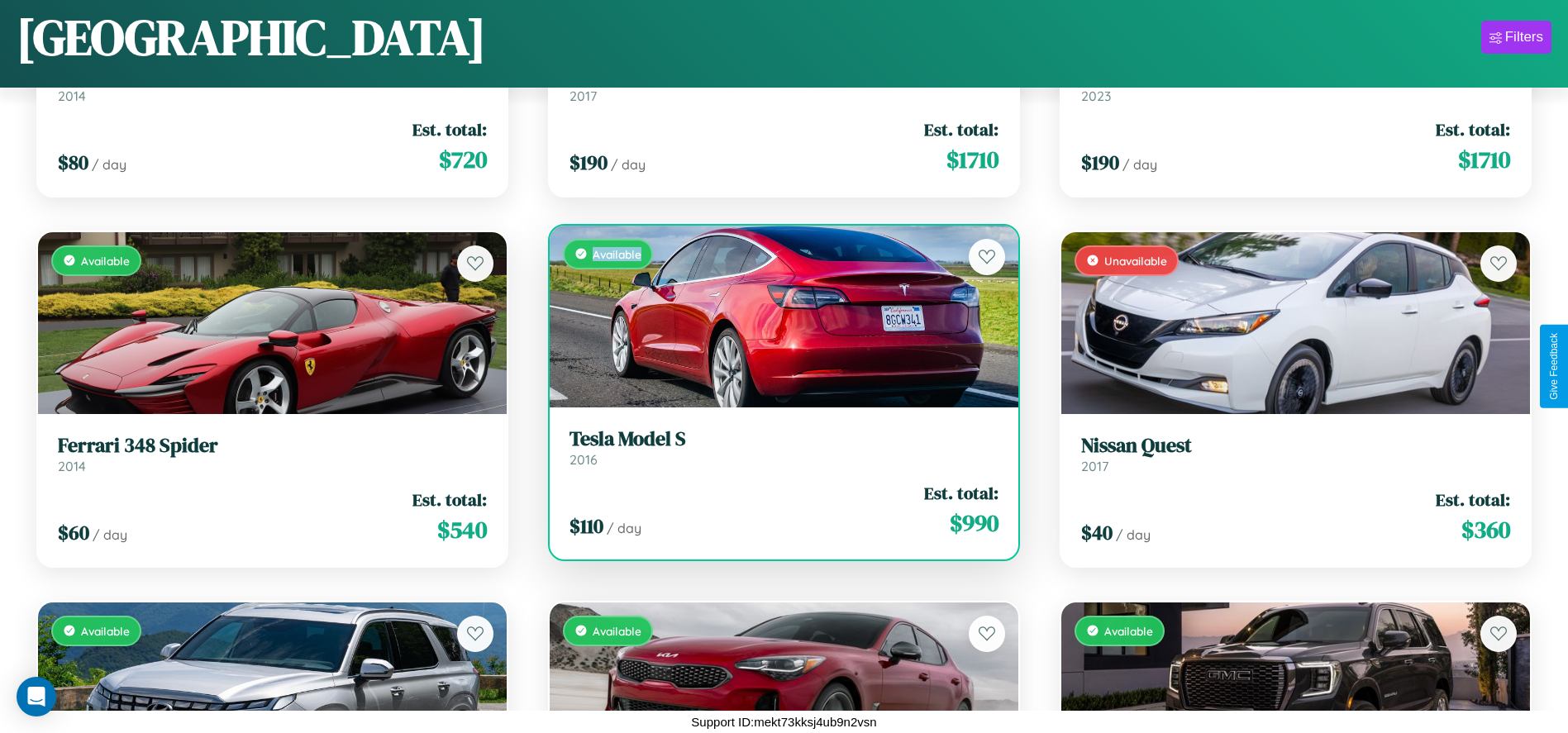
click at [777, 316] on div "Available" at bounding box center [784, 317] width 469 height 182
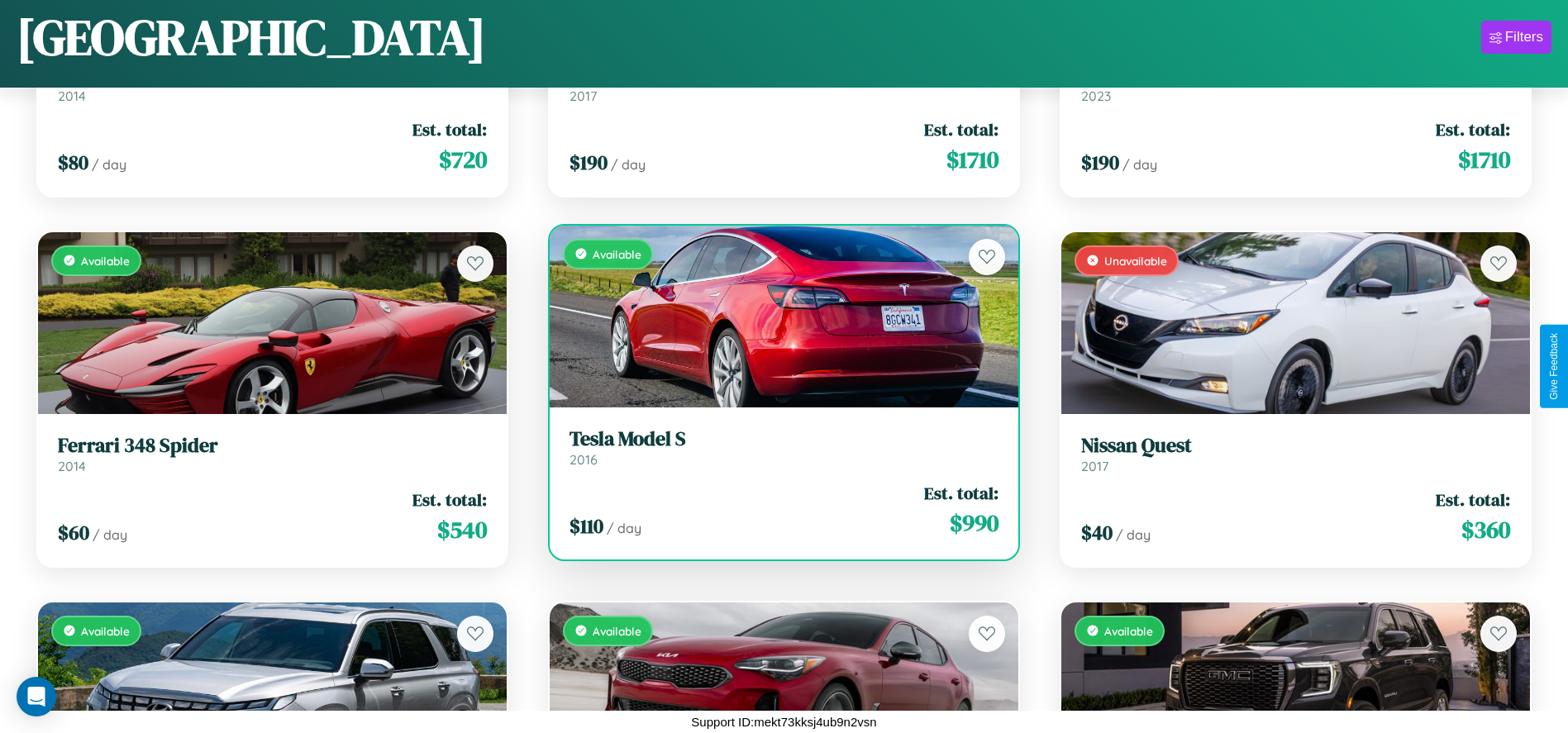
click at [777, 447] on h3 "Tesla Model S" at bounding box center [784, 439] width 429 height 24
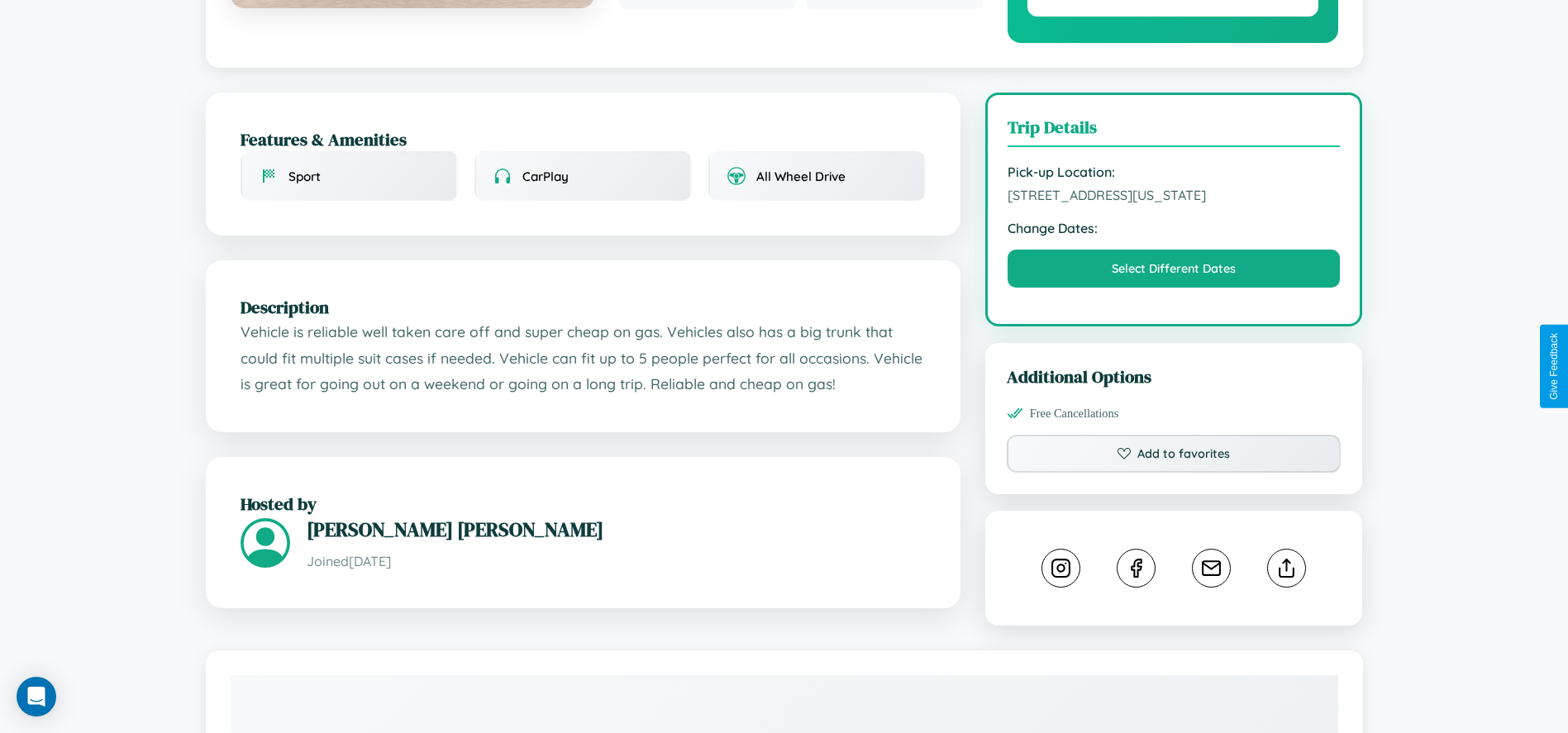
scroll to position [556, 0]
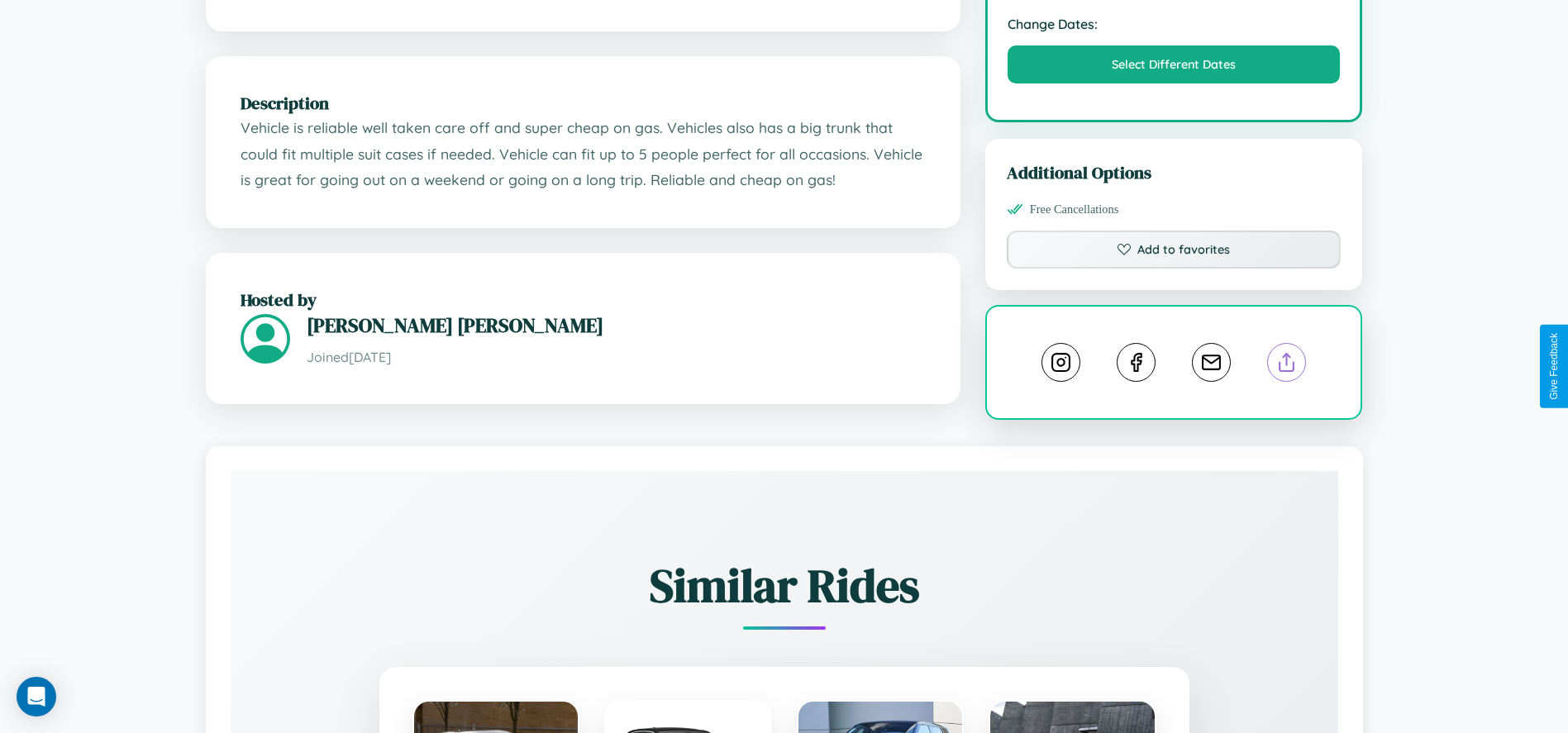
click at [1286, 364] on line at bounding box center [1286, 359] width 0 height 12
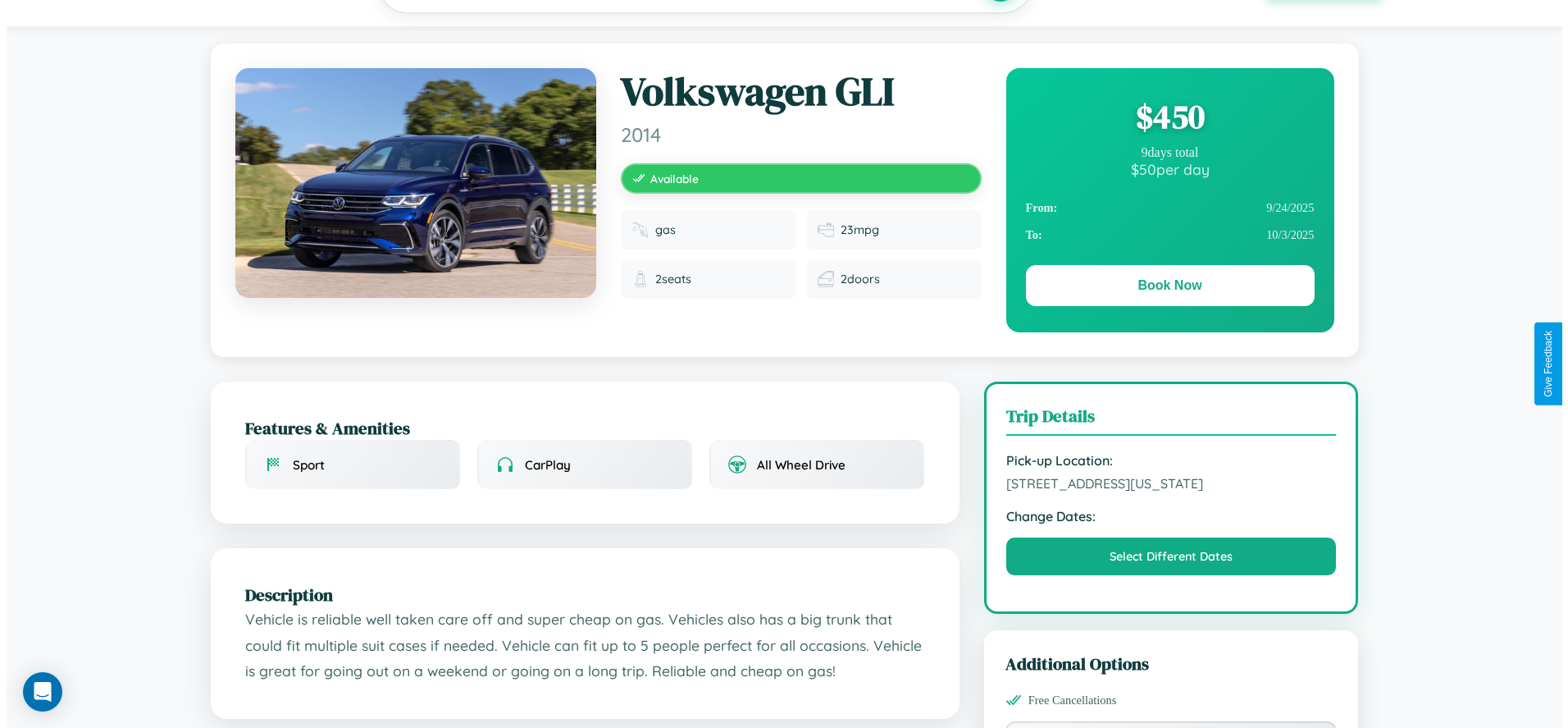
scroll to position [0, 0]
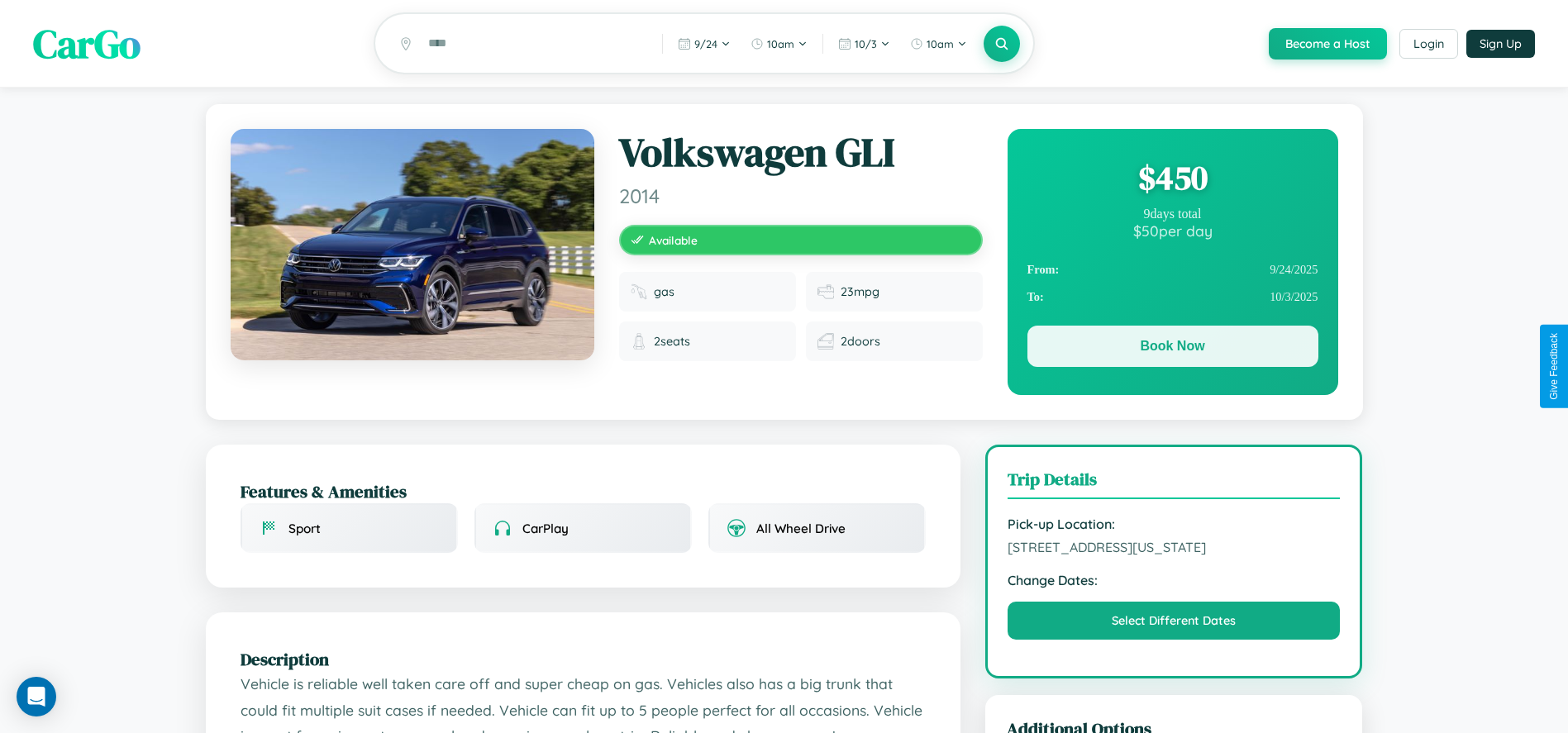
click at [1172, 349] on button "Book Now" at bounding box center [1172, 346] width 291 height 41
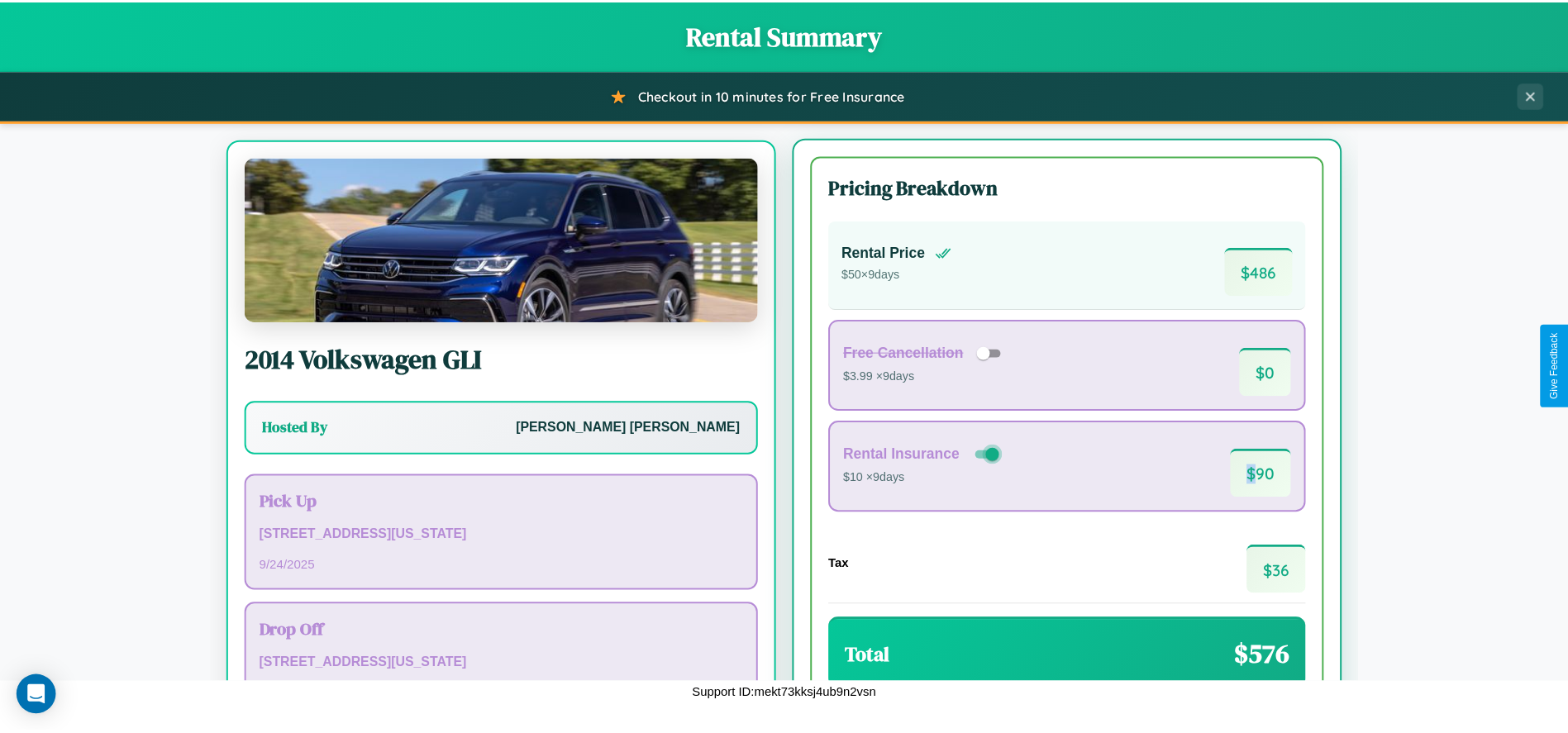
scroll to position [103, 0]
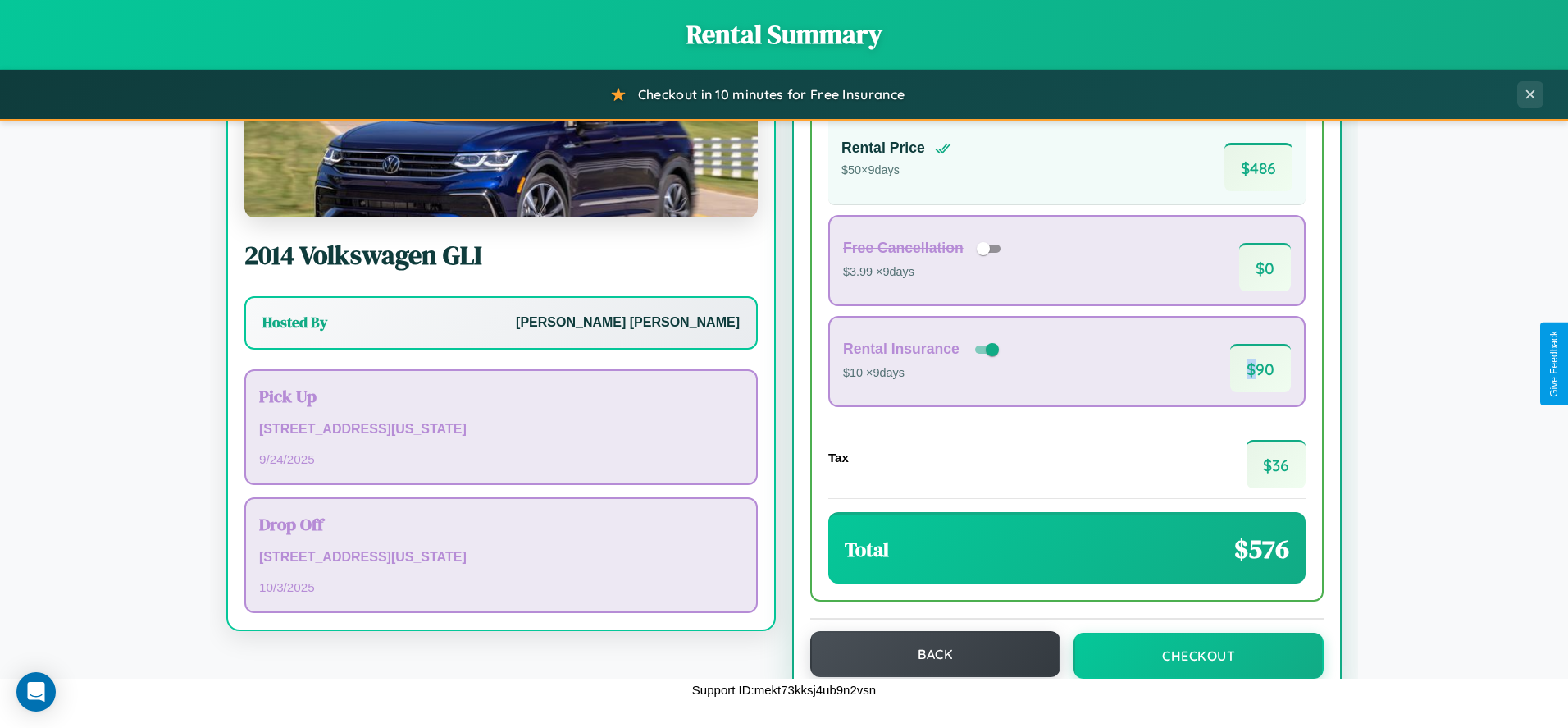
click at [928, 654] on button "Back" at bounding box center [936, 653] width 250 height 46
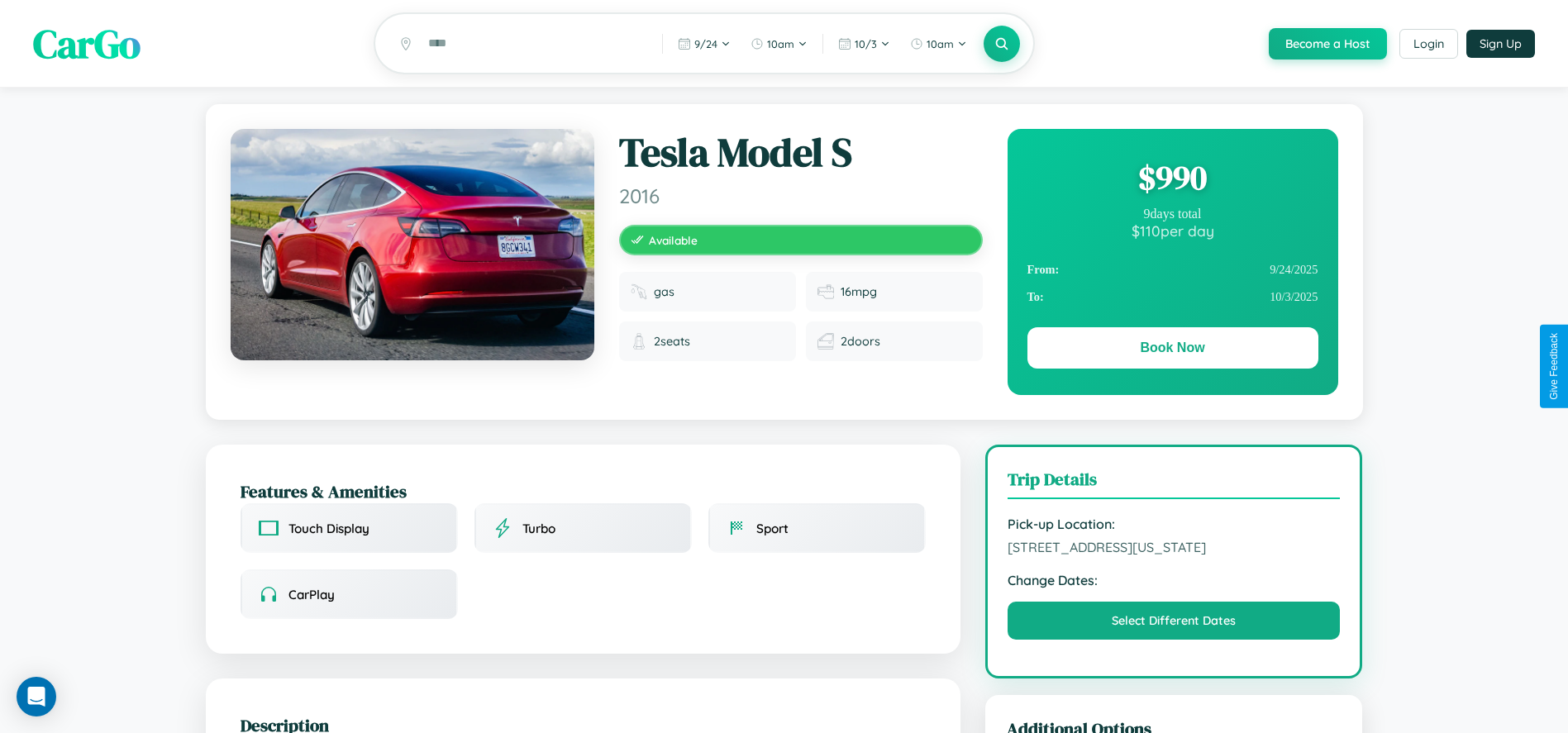
click at [1172, 180] on div "$ 990" at bounding box center [1172, 178] width 291 height 45
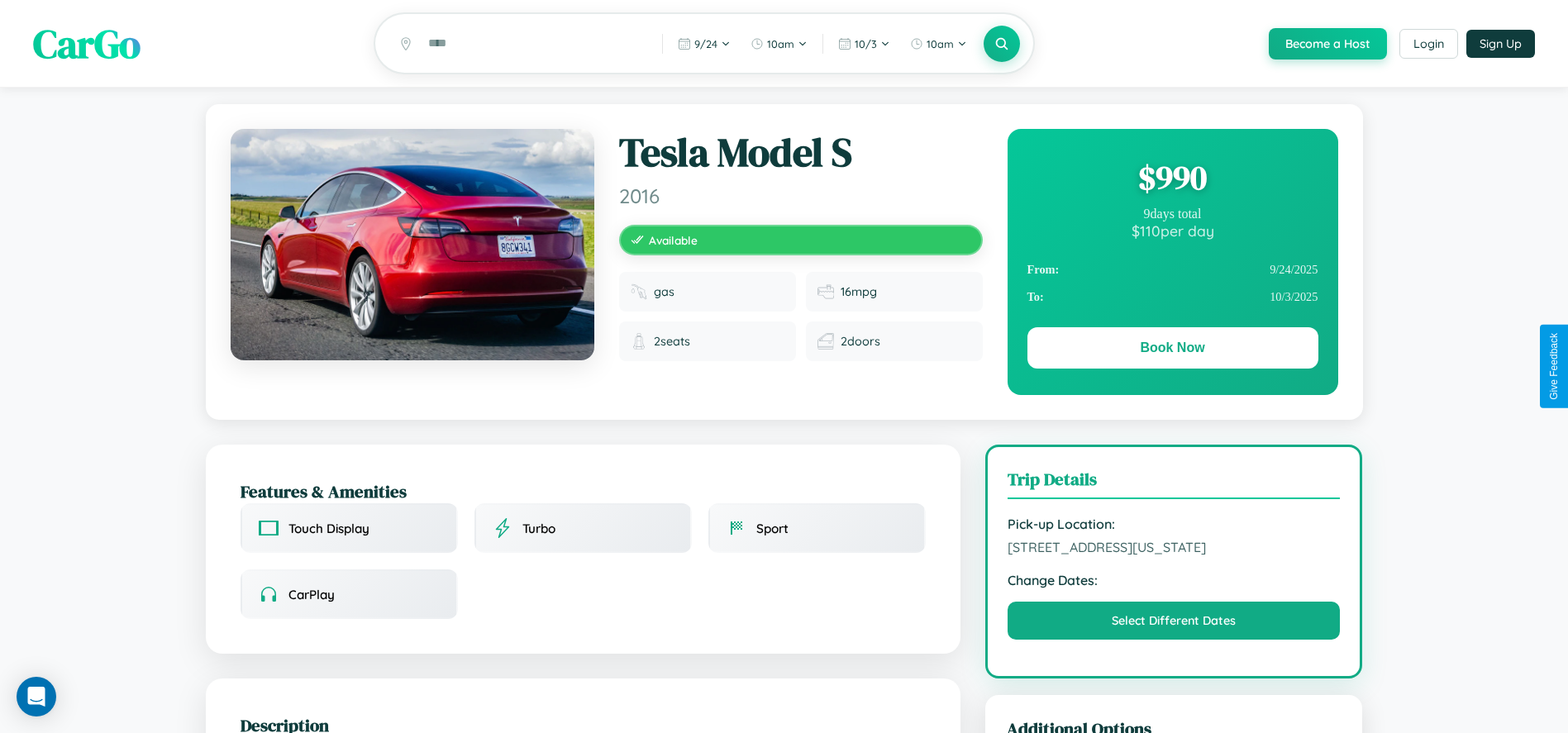
click at [1172, 180] on div "$ 990" at bounding box center [1172, 178] width 291 height 45
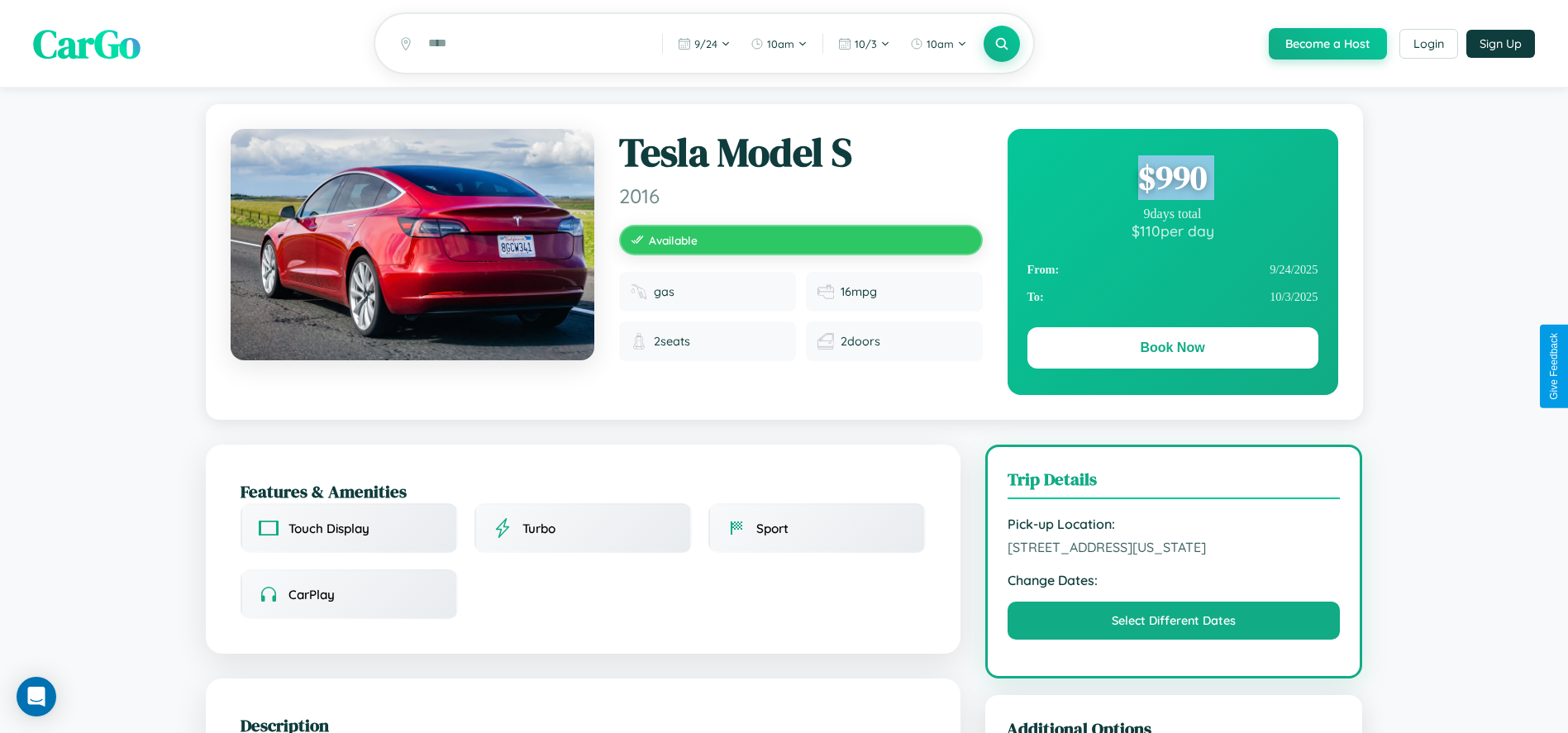
click at [1172, 180] on div "$ 990" at bounding box center [1172, 178] width 291 height 45
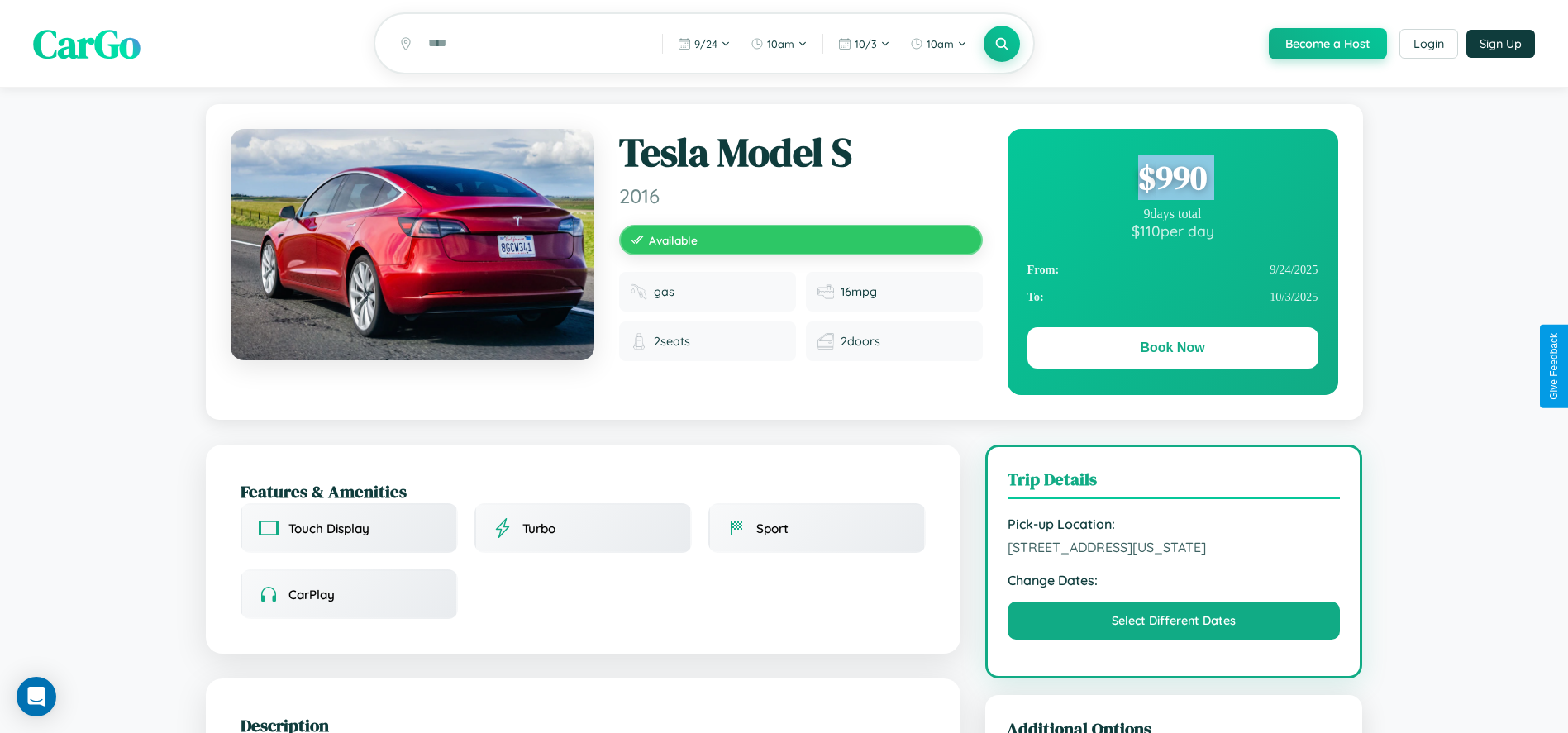
click at [1172, 180] on div "$ 990" at bounding box center [1172, 178] width 291 height 45
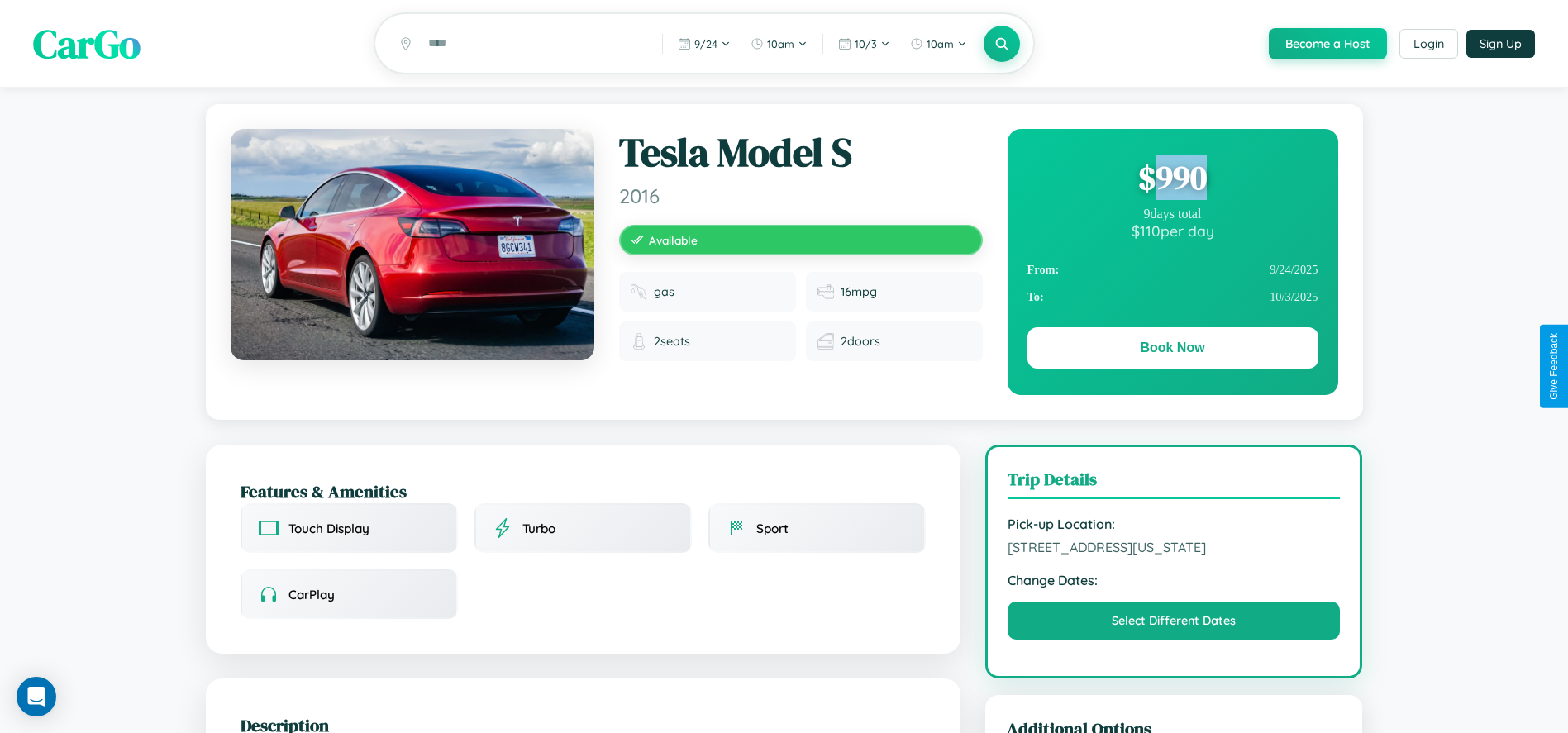
click at [1172, 180] on div "$ 990" at bounding box center [1172, 178] width 291 height 45
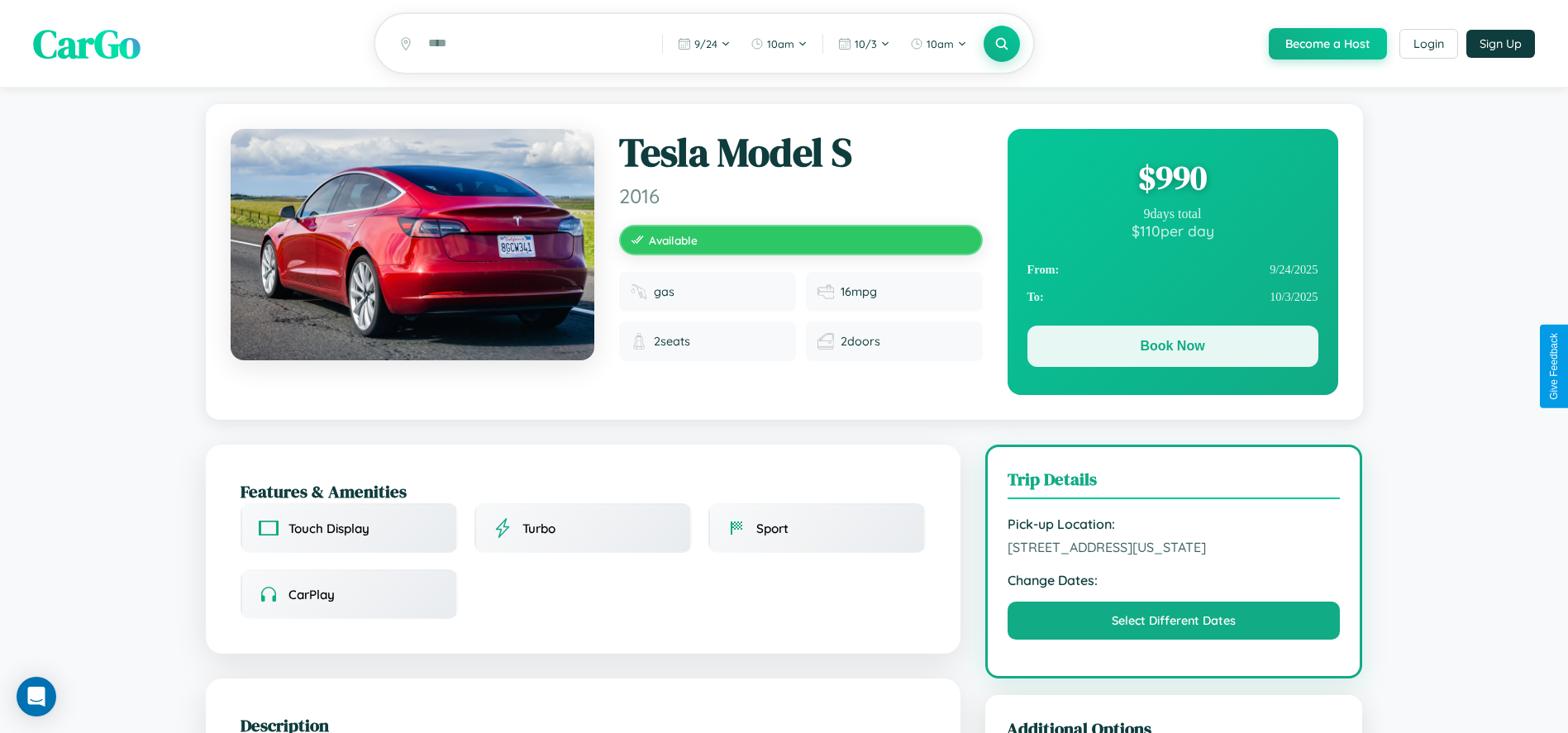
click at [1172, 349] on button "Book Now" at bounding box center [1172, 346] width 291 height 41
